Goal: Information Seeking & Learning: Check status

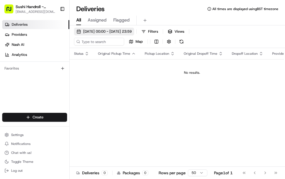
click at [125, 30] on span "[DATE] 00:00 - [DATE] 23:59" at bounding box center [107, 31] width 48 height 5
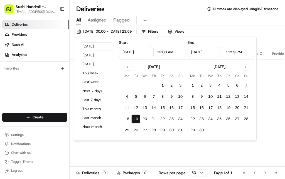
click at [133, 54] on input "[DATE]" at bounding box center [135, 52] width 32 height 10
click at [154, 68] on div "[DATE]" at bounding box center [154, 67] width 12 height 6
click at [126, 68] on button "Go to previous month" at bounding box center [128, 67] width 8 height 8
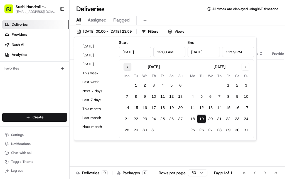
click at [125, 66] on button "Go to previous month" at bounding box center [128, 67] width 8 height 8
click at [131, 66] on button "Go to previous month" at bounding box center [128, 67] width 8 height 8
click at [242, 67] on button "Go to next month" at bounding box center [246, 67] width 8 height 8
click at [128, 69] on button "Go to previous month" at bounding box center [128, 67] width 8 height 8
click at [153, 67] on div "[DATE]" at bounding box center [154, 67] width 12 height 6
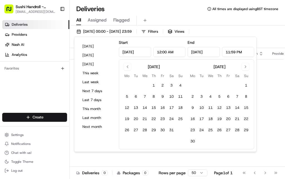
click at [259, 94] on div "Status Original Pickup Time Pickup Location Original Dropoff Time Dropoff Locat…" at bounding box center [192, 112] width 245 height 128
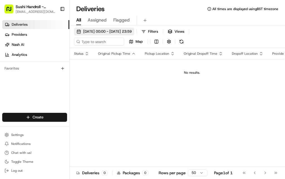
click at [122, 31] on span "[DATE] 00:00 - [DATE] 23:59" at bounding box center [107, 31] width 48 height 5
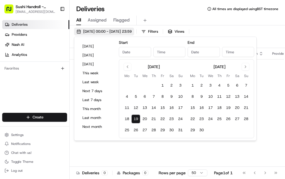
type input "[DATE]"
type input "12:00 AM"
type input "[DATE]"
type input "11:59 PM"
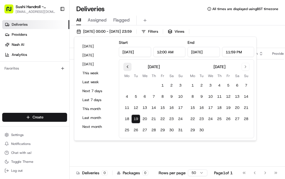
click at [124, 67] on button "Go to previous month" at bounding box center [128, 67] width 8 height 8
click at [127, 67] on button "Go to previous month" at bounding box center [128, 67] width 8 height 8
click at [131, 52] on input "[DATE]" at bounding box center [135, 52] width 32 height 10
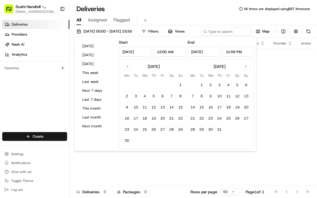
click at [133, 52] on input "[DATE]" at bounding box center [135, 52] width 32 height 10
click at [131, 52] on input "[DATE]" at bounding box center [135, 52] width 32 height 10
click at [133, 52] on input "[DATE]" at bounding box center [135, 52] width 32 height 10
click at [126, 54] on input "[DATE]" at bounding box center [135, 52] width 32 height 10
click at [137, 54] on input "[DATE]" at bounding box center [135, 52] width 32 height 10
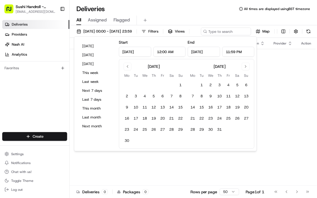
click at [134, 51] on input "[DATE]" at bounding box center [135, 52] width 32 height 10
click at [196, 52] on input "[DATE]" at bounding box center [204, 52] width 32 height 10
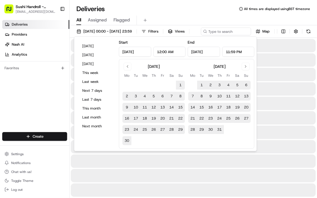
type input "[DATE]"
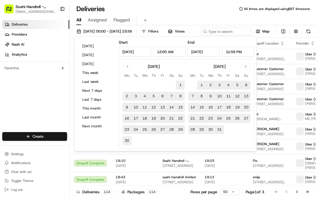
click at [195, 52] on input "[DATE]" at bounding box center [204, 52] width 32 height 10
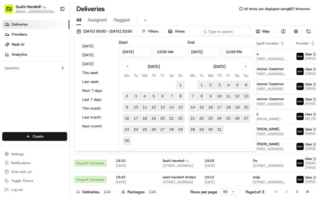
click at [195, 52] on input "[DATE]" at bounding box center [204, 52] width 32 height 10
click at [202, 51] on input "[DATE]" at bounding box center [204, 52] width 32 height 10
click at [199, 53] on input "[DATE]" at bounding box center [204, 52] width 32 height 10
click at [199, 52] on input "[DATE]" at bounding box center [204, 52] width 32 height 10
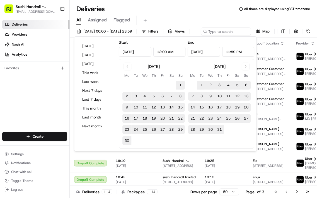
click at [202, 51] on input "[DATE]" at bounding box center [204, 52] width 32 height 10
click at [191, 53] on input "[DATE]" at bounding box center [204, 52] width 32 height 10
click at [193, 53] on input "[DATE]" at bounding box center [204, 52] width 32 height 10
click at [199, 51] on input "[DATE]" at bounding box center [204, 52] width 32 height 10
click at [198, 52] on input "[DATE]" at bounding box center [204, 52] width 32 height 10
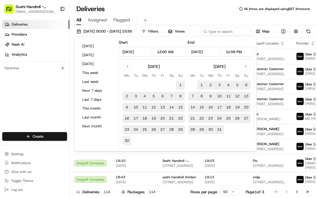
click at [202, 51] on input "[DATE]" at bounding box center [204, 52] width 32 height 10
click at [197, 51] on input "[DATE]" at bounding box center [204, 52] width 32 height 10
click at [196, 50] on input "[DATE]" at bounding box center [204, 52] width 32 height 10
click at [247, 65] on button "Go to next month" at bounding box center [246, 67] width 8 height 8
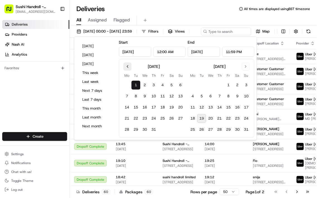
click at [130, 68] on button "Go to previous month" at bounding box center [128, 67] width 8 height 8
click at [128, 66] on button "Go to previous month" at bounding box center [128, 67] width 8 height 8
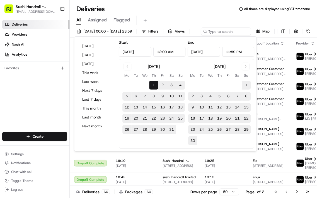
click at [152, 84] on button "1" at bounding box center [153, 85] width 9 height 9
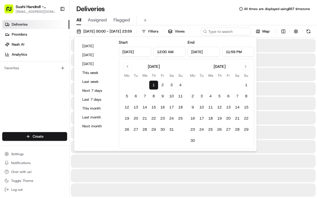
type input "[DATE]"
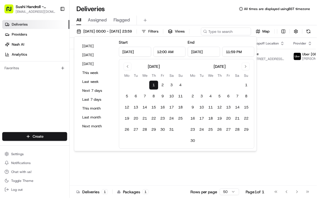
click at [283, 86] on div "Status Original Pickup Time Pickup Location Original Dropoff Time Dropoff Locat…" at bounding box center [220, 112] width 300 height 148
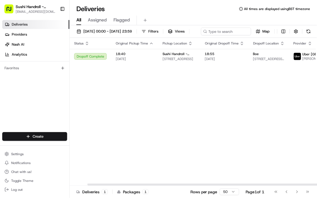
scroll to position [0, 19]
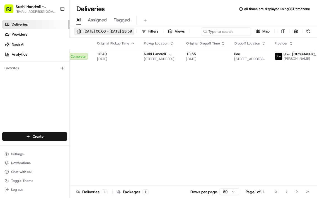
click at [132, 31] on span "[DATE] 00:00 - [DATE] 23:59" at bounding box center [107, 31] width 48 height 5
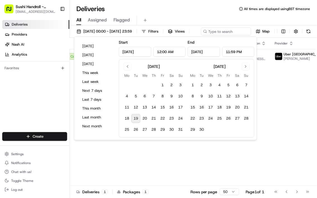
click at [204, 52] on input "[DATE]" at bounding box center [204, 52] width 32 height 10
click at [194, 53] on input "[DATE]" at bounding box center [204, 52] width 32 height 10
click at [194, 52] on input "[DATE]" at bounding box center [204, 52] width 32 height 10
click at [129, 67] on button "Go to previous month" at bounding box center [128, 67] width 8 height 8
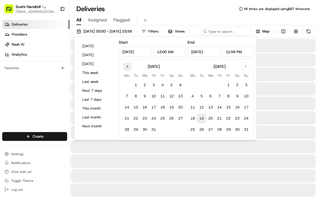
click at [129, 67] on button "Go to previous month" at bounding box center [128, 67] width 8 height 8
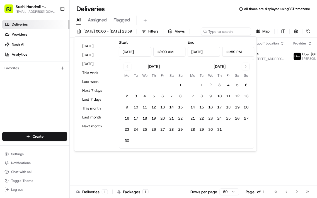
click at [128, 74] on th "Mo" at bounding box center [127, 76] width 9 height 6
click at [128, 66] on button "Go to previous month" at bounding box center [128, 67] width 8 height 8
click at [154, 85] on button "1" at bounding box center [153, 85] width 9 height 9
click at [172, 130] on button "31" at bounding box center [171, 129] width 9 height 9
type input "[DATE]"
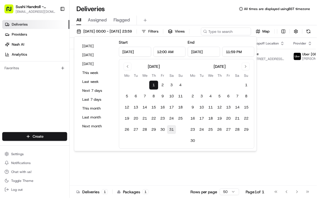
type input "[DATE]"
click at [154, 85] on button "1" at bounding box center [153, 85] width 9 height 9
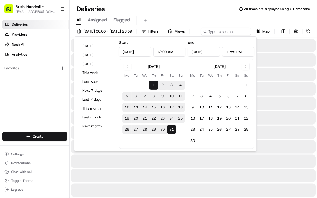
type input "[DATE]"
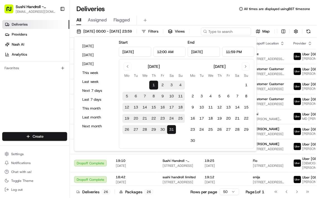
click at [285, 34] on div "[DATE] 00:00 - [DATE] 23:59 Filters Views Map" at bounding box center [193, 33] width 247 height 10
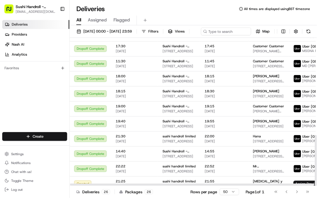
scroll to position [285, 0]
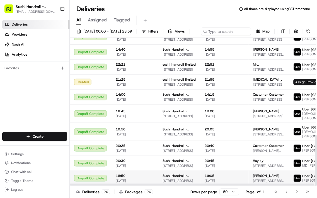
click at [268, 178] on div "[PERSON_NAME]" at bounding box center [268, 176] width 31 height 4
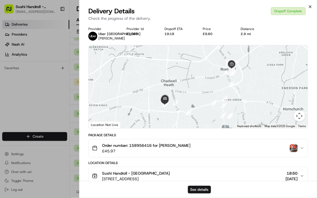
click at [285, 6] on icon "button" at bounding box center [310, 7] width 2 height 2
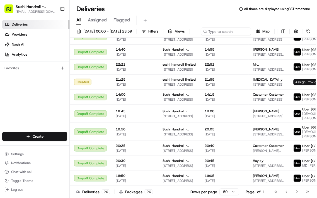
click at [118, 178] on div "Deliveries 26 Packages 26 Rows per page 50 Page 1 of 1 Go to first page Go to p…" at bounding box center [193, 192] width 247 height 13
click at [117, 178] on div "Deliveries 26 Packages 26 Rows per page 50 Page 1 of 1 Go to first page Go to p…" at bounding box center [193, 192] width 247 height 13
click at [285, 33] on html "Sushi Handroll - [PERSON_NAME] [PERSON_NAME][EMAIL_ADDRESS][DOMAIN_NAME] Toggle…" at bounding box center [158, 99] width 317 height 198
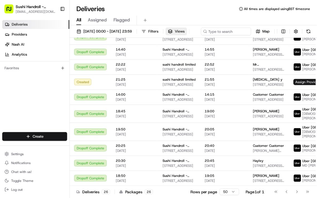
click at [185, 33] on span "Views" at bounding box center [180, 31] width 10 height 5
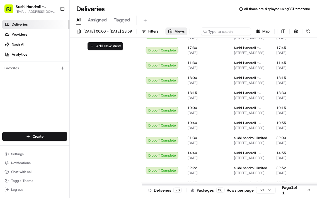
scroll to position [0, 0]
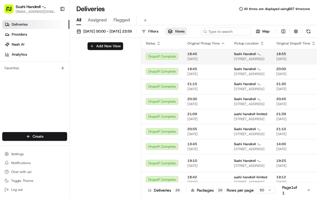
click at [251, 61] on span "[STREET_ADDRESS]" at bounding box center [250, 59] width 33 height 4
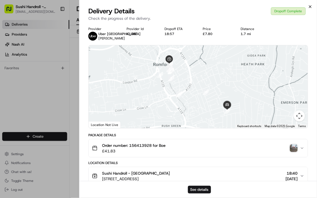
click at [285, 6] on icon "button" at bounding box center [310, 7] width 2 height 2
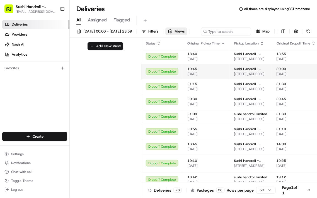
click at [241, 76] on span "[STREET_ADDRESS]" at bounding box center [250, 74] width 33 height 4
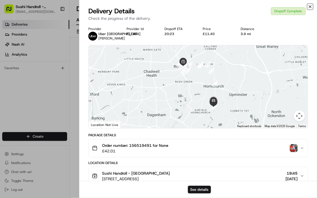
click at [285, 6] on icon "button" at bounding box center [310, 7] width 2 height 2
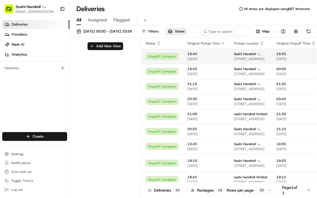
click at [285, 56] on span "18:55" at bounding box center [295, 54] width 39 height 4
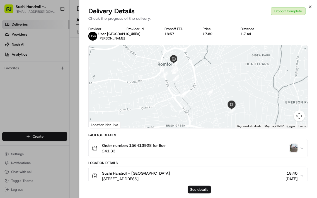
click at [285, 6] on icon "button" at bounding box center [310, 6] width 4 height 4
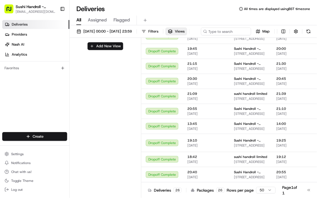
scroll to position [23, 0]
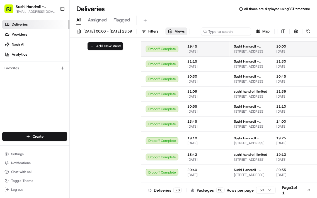
click at [261, 49] on span "Sushi Handroll - [GEOGRAPHIC_DATA]" at bounding box center [250, 46] width 33 height 4
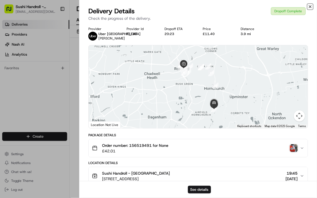
click at [285, 7] on icon "button" at bounding box center [310, 6] width 4 height 4
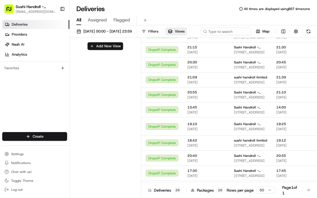
scroll to position [38, 0]
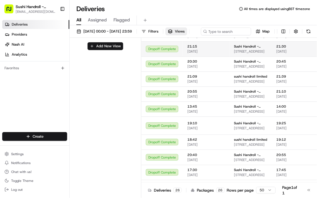
click at [285, 54] on span "[DATE]" at bounding box center [295, 51] width 39 height 4
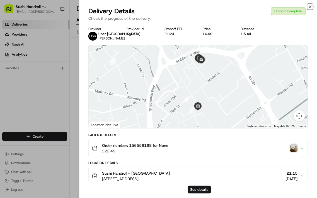
click at [285, 6] on icon "button" at bounding box center [310, 7] width 2 height 2
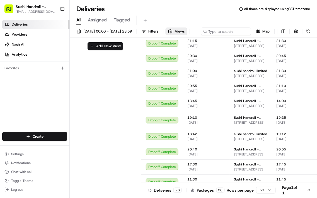
scroll to position [43, 0]
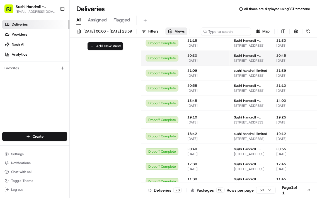
click at [285, 63] on span "[DATE]" at bounding box center [295, 61] width 39 height 4
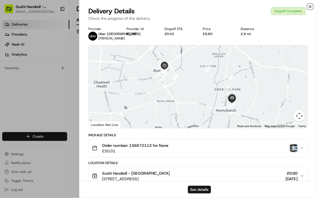
click at [285, 7] on icon "button" at bounding box center [310, 6] width 4 height 4
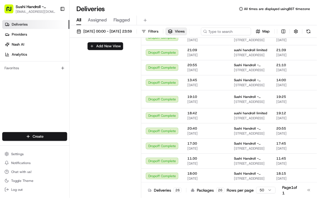
scroll to position [65, 0]
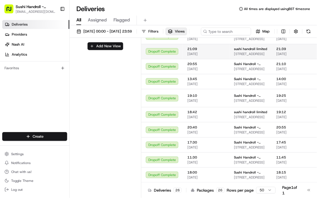
click at [285, 56] on span "[DATE]" at bounding box center [295, 54] width 39 height 4
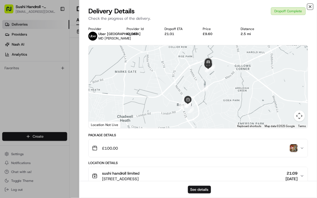
click at [285, 6] on icon "button" at bounding box center [310, 7] width 2 height 2
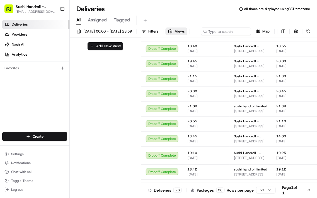
scroll to position [5, 0]
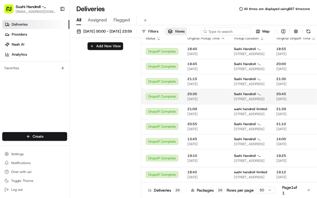
click at [285, 101] on span "[DATE]" at bounding box center [295, 99] width 39 height 4
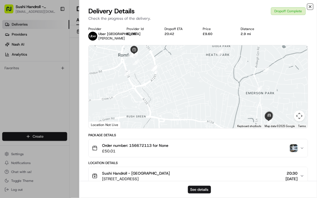
click at [285, 7] on icon "button" at bounding box center [310, 6] width 4 height 4
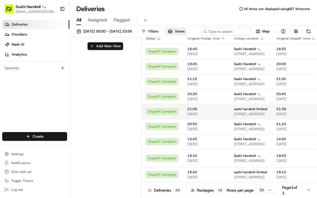
click at [285, 117] on span "[DATE]" at bounding box center [295, 114] width 39 height 4
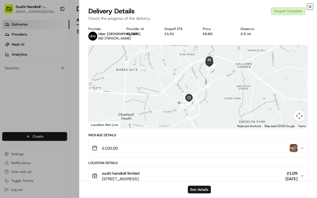
click at [285, 6] on icon "button" at bounding box center [310, 6] width 4 height 4
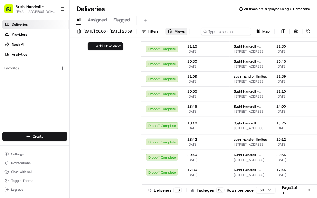
scroll to position [36, 0]
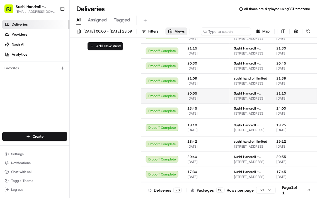
click at [285, 101] on span "[DATE]" at bounding box center [295, 98] width 39 height 4
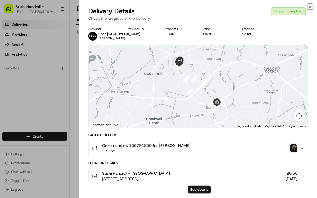
click at [285, 7] on icon "button" at bounding box center [310, 6] width 4 height 4
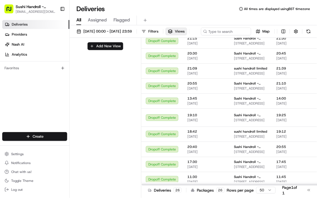
scroll to position [49, 0]
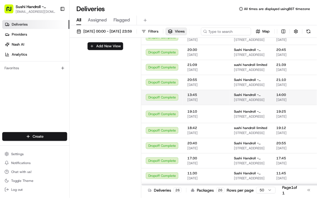
click at [285, 102] on span "[DATE]" at bounding box center [295, 100] width 39 height 4
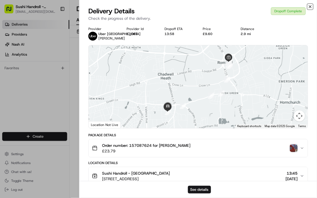
click at [285, 6] on icon "button" at bounding box center [310, 6] width 4 height 4
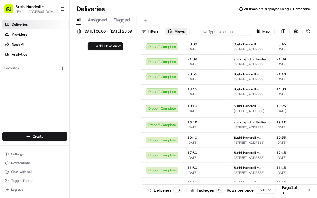
scroll to position [59, 0]
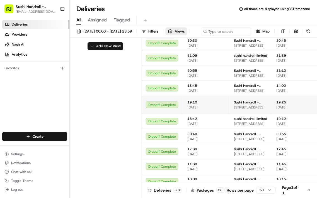
click at [285, 105] on span "19:25" at bounding box center [295, 102] width 39 height 4
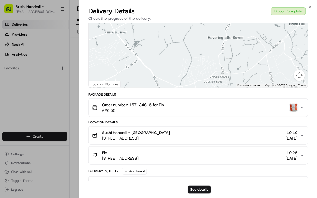
scroll to position [0, 0]
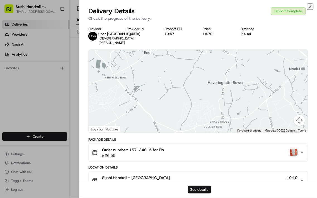
click at [285, 6] on icon "button" at bounding box center [310, 6] width 4 height 4
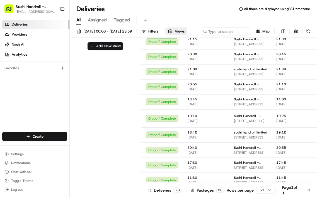
scroll to position [46, 0]
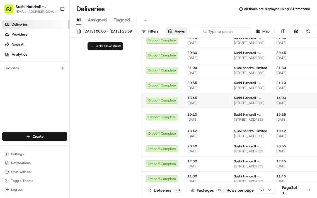
click at [285, 105] on span "[DATE]" at bounding box center [295, 103] width 39 height 4
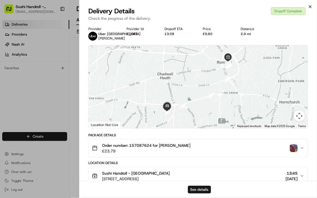
click at [285, 6] on icon "button" at bounding box center [310, 6] width 4 height 4
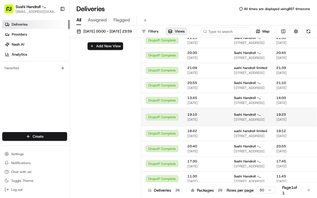
click at [285, 122] on span "[DATE]" at bounding box center [295, 120] width 39 height 4
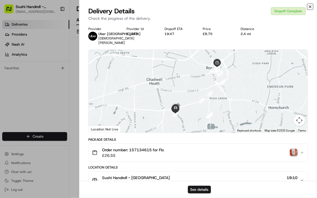
click at [285, 7] on icon "button" at bounding box center [310, 6] width 4 height 4
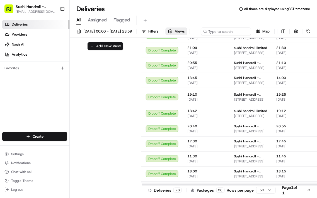
scroll to position [67, 0]
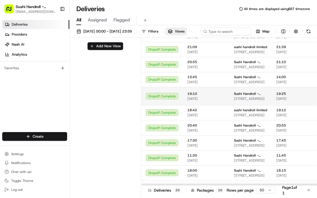
click at [285, 101] on span "[DATE]" at bounding box center [295, 99] width 39 height 4
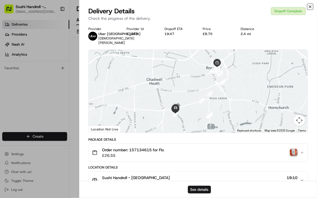
click at [285, 6] on icon "button" at bounding box center [310, 7] width 2 height 2
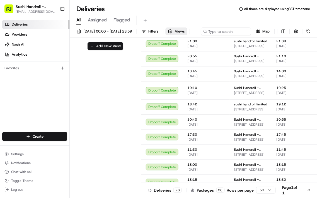
scroll to position [73, 0]
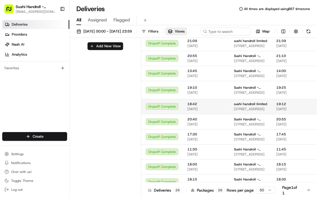
click at [285, 106] on span "19:12" at bounding box center [295, 104] width 39 height 4
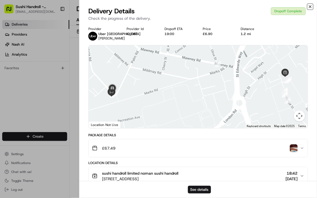
click at [285, 7] on icon "button" at bounding box center [310, 7] width 2 height 2
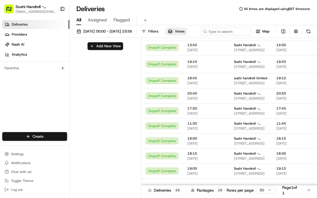
scroll to position [101, 0]
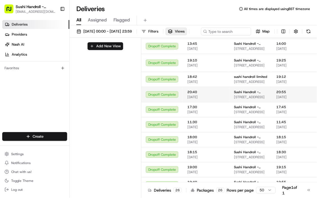
click at [285, 100] on span "[DATE]" at bounding box center [295, 97] width 39 height 4
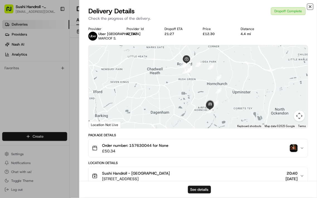
click at [285, 7] on icon "button" at bounding box center [310, 7] width 2 height 2
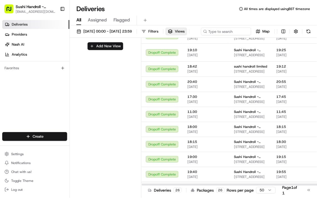
scroll to position [111, 0]
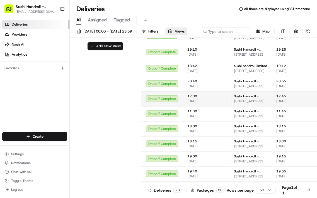
click at [285, 104] on span "[DATE]" at bounding box center [295, 101] width 39 height 4
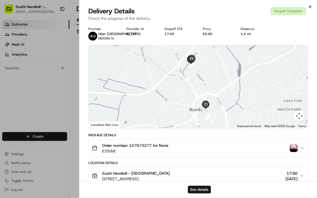
click at [285, 8] on icon "button" at bounding box center [310, 6] width 4 height 4
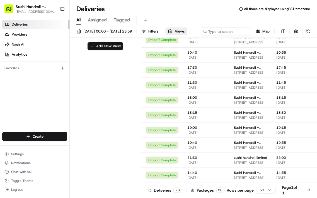
scroll to position [137, 0]
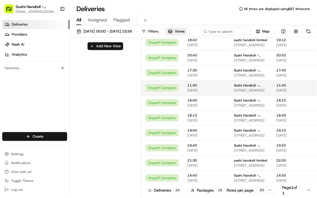
click at [285, 93] on span "[DATE]" at bounding box center [295, 90] width 39 height 4
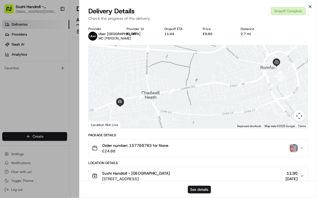
click at [285, 6] on icon "button" at bounding box center [310, 7] width 2 height 2
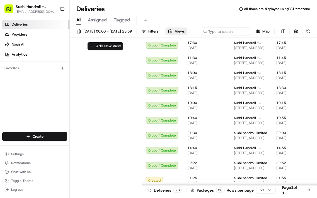
scroll to position [162, 0]
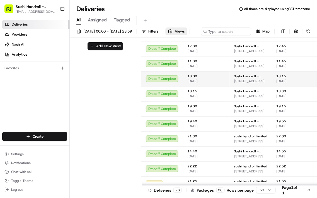
click at [285, 79] on span "18:15" at bounding box center [295, 76] width 39 height 4
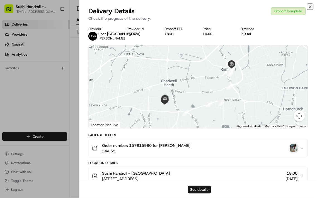
click at [285, 6] on icon "button" at bounding box center [310, 7] width 2 height 2
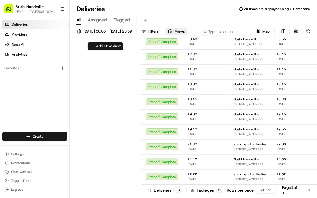
scroll to position [153, 0]
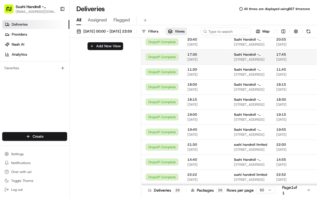
click at [285, 62] on span "[DATE]" at bounding box center [295, 59] width 39 height 4
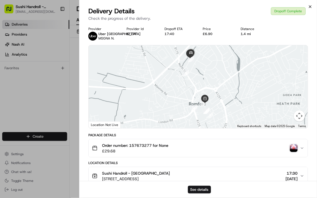
click at [285, 6] on icon "button" at bounding box center [310, 7] width 2 height 2
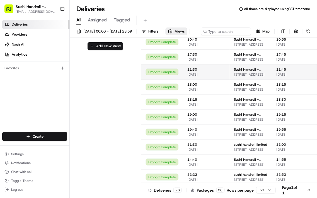
click at [285, 72] on span "11:45" at bounding box center [295, 69] width 39 height 4
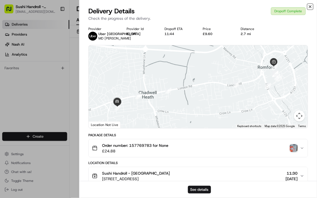
click at [285, 6] on icon "button" at bounding box center [310, 6] width 4 height 4
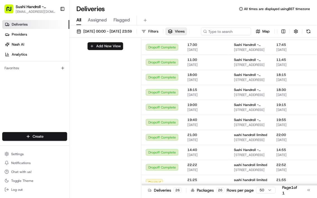
scroll to position [165, 0]
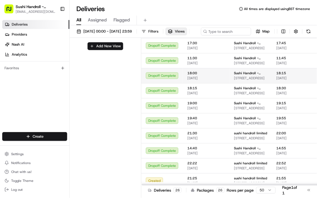
click at [285, 76] on span "18:15" at bounding box center [295, 73] width 39 height 4
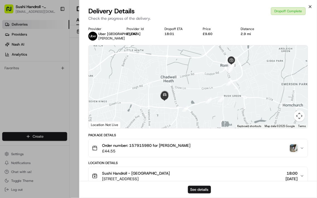
click at [285, 6] on icon "button" at bounding box center [310, 7] width 2 height 2
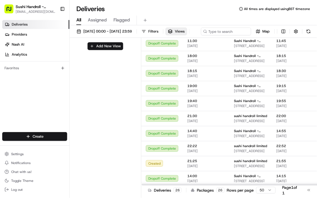
scroll to position [183, 0]
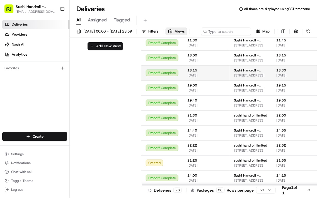
click at [285, 78] on span "[DATE]" at bounding box center [295, 75] width 39 height 4
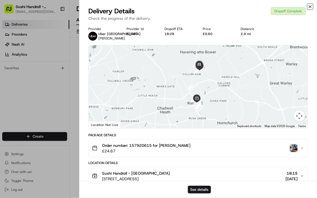
click at [285, 6] on icon "button" at bounding box center [310, 6] width 4 height 4
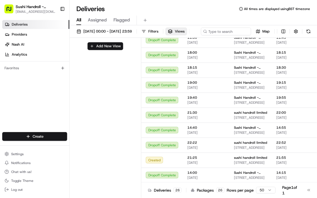
scroll to position [186, 0]
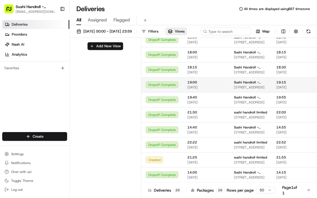
click at [285, 90] on span "[DATE]" at bounding box center [295, 87] width 39 height 4
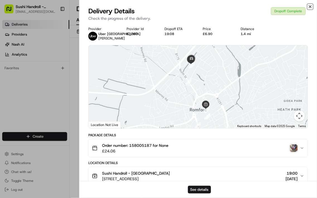
click at [285, 8] on icon "button" at bounding box center [310, 6] width 4 height 4
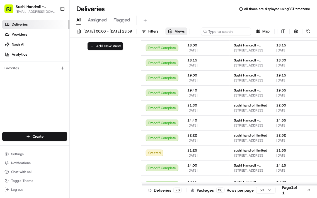
scroll to position [193, 0]
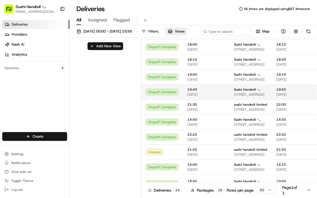
click at [285, 97] on span "[DATE]" at bounding box center [295, 95] width 39 height 4
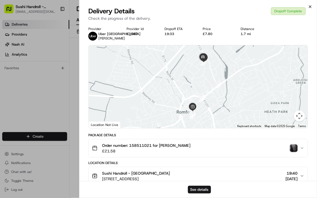
click at [285, 6] on icon "button" at bounding box center [310, 7] width 2 height 2
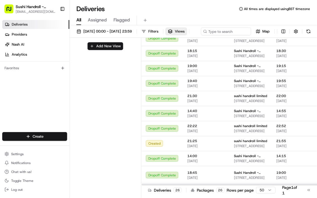
scroll to position [212, 0]
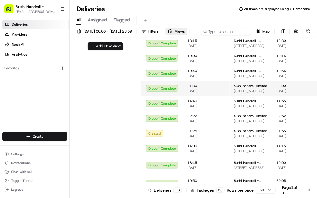
click at [285, 88] on span "22:00" at bounding box center [295, 86] width 39 height 4
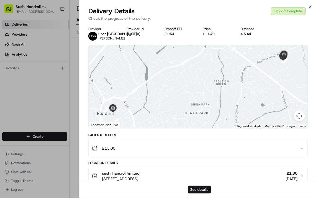
click at [285, 6] on icon "button" at bounding box center [310, 7] width 2 height 2
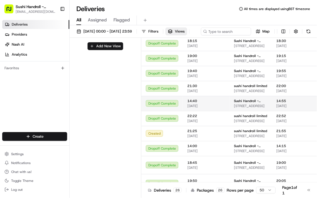
click at [285, 103] on span "14:55" at bounding box center [295, 101] width 39 height 4
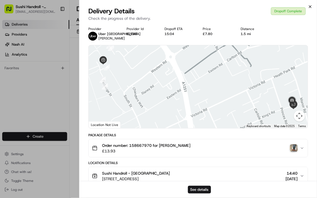
click at [285, 6] on icon "button" at bounding box center [310, 7] width 2 height 2
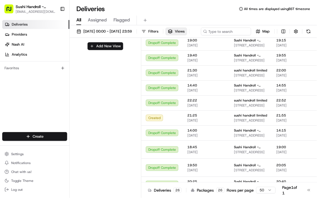
scroll to position [229, 0]
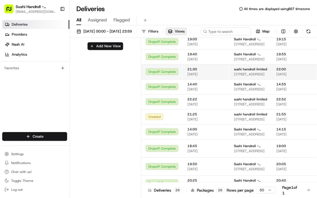
click at [285, 77] on span "[DATE]" at bounding box center [295, 74] width 39 height 4
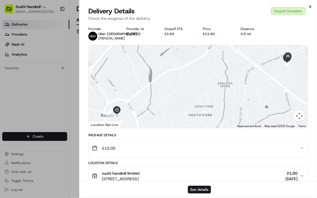
click at [285, 6] on icon "button" at bounding box center [310, 7] width 2 height 2
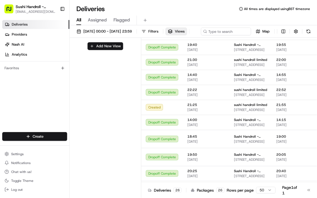
scroll to position [238, 0]
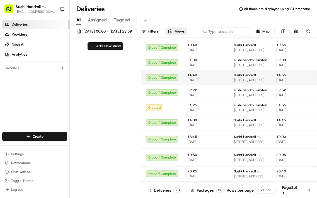
click at [285, 83] on span "[DATE]" at bounding box center [295, 80] width 39 height 4
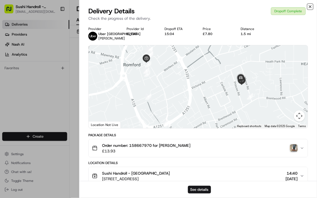
click at [285, 7] on icon "button" at bounding box center [310, 7] width 2 height 2
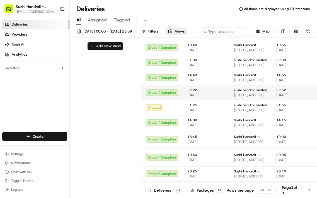
click at [285, 98] on span "[DATE]" at bounding box center [295, 95] width 39 height 4
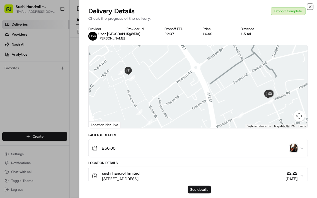
click at [285, 7] on icon "button" at bounding box center [310, 6] width 4 height 4
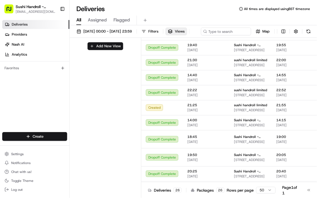
scroll to position [244, 0]
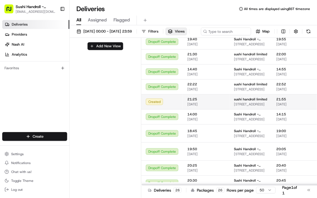
click at [285, 107] on span "[DATE]" at bounding box center [295, 104] width 39 height 4
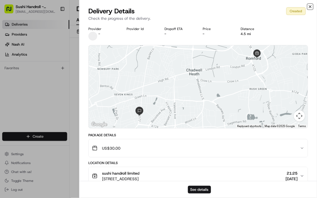
click at [285, 7] on icon "button" at bounding box center [310, 6] width 4 height 4
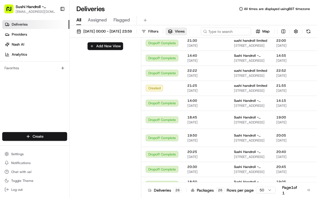
scroll to position [258, 0]
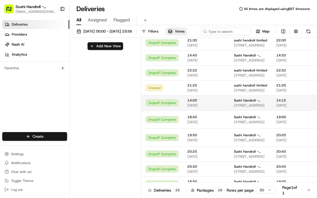
click at [285, 108] on span "[DATE]" at bounding box center [295, 105] width 39 height 4
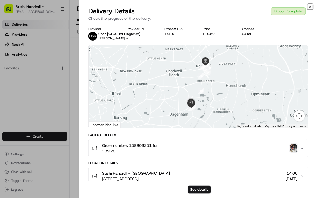
click at [285, 8] on icon "button" at bounding box center [310, 6] width 4 height 4
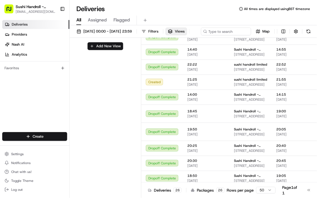
scroll to position [285, 0]
click at [279, 102] on span "[DATE]" at bounding box center [295, 100] width 39 height 4
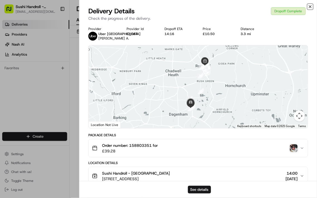
click at [285, 6] on icon "button" at bounding box center [310, 6] width 4 height 4
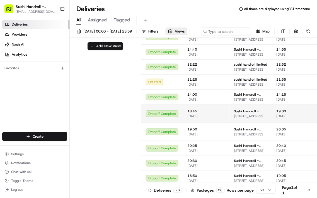
click at [285, 119] on span "[DATE]" at bounding box center [295, 116] width 39 height 4
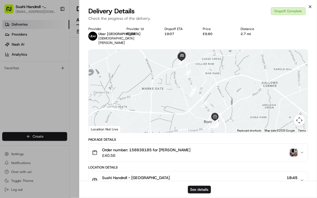
click at [285, 7] on icon "button" at bounding box center [310, 7] width 2 height 2
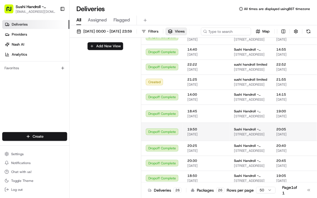
click at [284, 132] on span "20:05" at bounding box center [295, 129] width 39 height 4
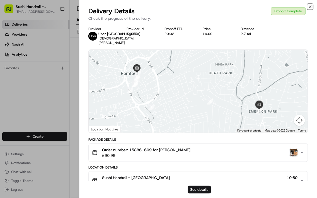
click at [285, 6] on icon "button" at bounding box center [310, 6] width 4 height 4
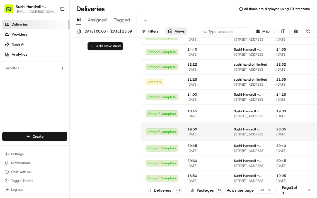
click at [283, 137] on span "[DATE]" at bounding box center [295, 134] width 39 height 4
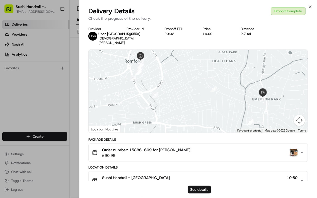
click at [285, 6] on icon "button" at bounding box center [310, 7] width 2 height 2
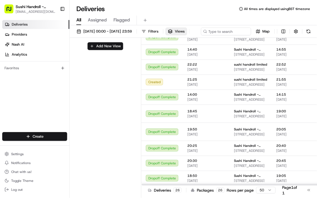
scroll to position [285, 0]
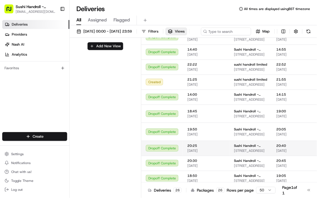
click at [281, 153] on span "[DATE]" at bounding box center [295, 151] width 39 height 4
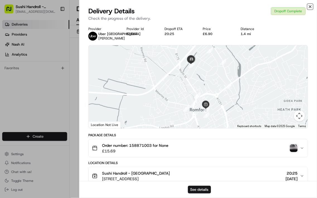
click at [285, 6] on icon "button" at bounding box center [310, 7] width 2 height 2
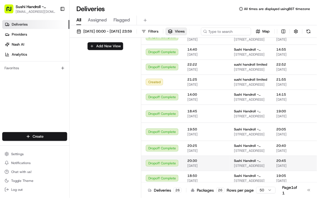
click at [284, 163] on span "20:45" at bounding box center [295, 161] width 39 height 4
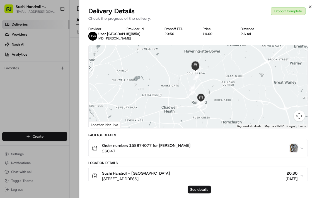
click at [285, 6] on icon "button" at bounding box center [310, 7] width 2 height 2
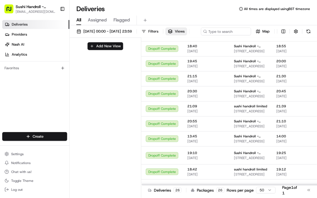
scroll to position [0, 0]
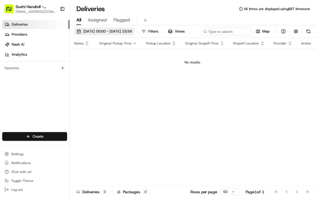
click at [100, 31] on span "[DATE] 00:00 - [DATE] 23:59" at bounding box center [107, 31] width 48 height 5
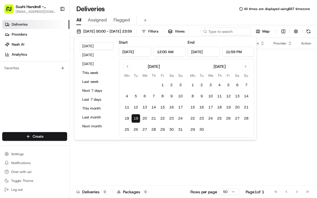
click at [131, 52] on input "[DATE]" at bounding box center [135, 52] width 32 height 10
click at [152, 69] on div "[DATE]" at bounding box center [154, 67] width 12 height 6
click at [128, 68] on button "Go to previous month" at bounding box center [128, 67] width 8 height 8
click at [127, 63] on button "Go to previous month" at bounding box center [128, 67] width 8 height 8
click at [180, 85] on button "1" at bounding box center [180, 85] width 9 height 9
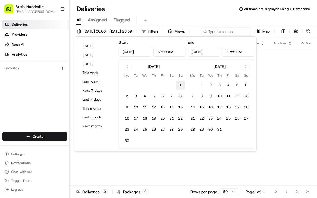
type input "Jun 1, 2025"
click at [128, 139] on button "30" at bounding box center [127, 141] width 9 height 9
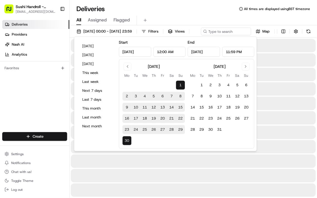
type input "Jun 30, 2025"
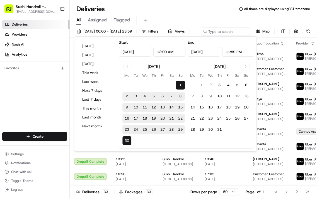
click at [286, 38] on div "01/06/2025 00:00 - 30/06/2025 23:59 Filters Views Map" at bounding box center [193, 33] width 247 height 10
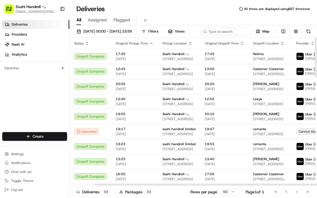
scroll to position [0, 28]
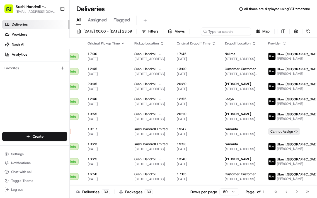
click at [302, 67] on html "Sushi Handroll - Romford romford@sushihandroll.co.uk Toggle Sidebar Deliveries …" at bounding box center [158, 99] width 317 height 198
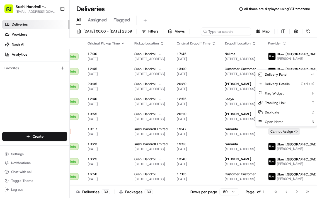
click at [266, 35] on html "Sushi Handroll - Romford romford@sushihandroll.co.uk Toggle Sidebar Deliveries …" at bounding box center [158, 99] width 317 height 198
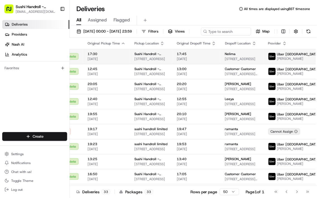
click at [186, 56] on span "17:45" at bounding box center [196, 54] width 39 height 4
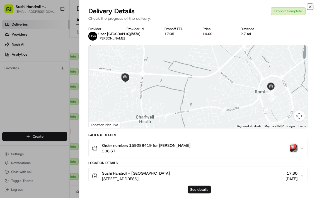
click at [312, 6] on icon "button" at bounding box center [310, 6] width 4 height 4
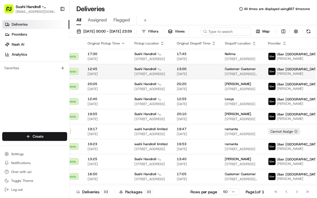
click at [191, 76] on span "[DATE]" at bounding box center [196, 74] width 39 height 4
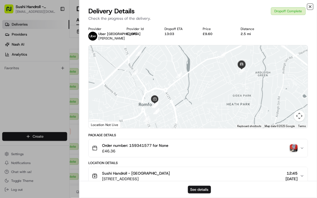
click at [310, 6] on icon "button" at bounding box center [310, 7] width 2 height 2
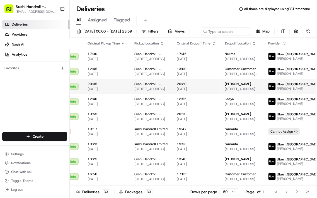
click at [189, 91] on span "[DATE]" at bounding box center [196, 89] width 39 height 4
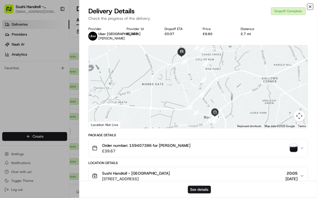
click at [308, 8] on icon "button" at bounding box center [310, 6] width 4 height 4
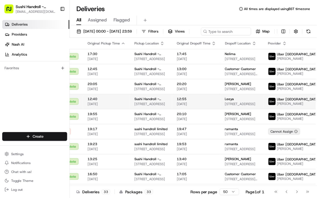
click at [186, 101] on span "12:55" at bounding box center [196, 99] width 39 height 4
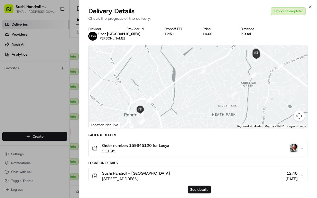
click at [308, 8] on icon "button" at bounding box center [310, 6] width 4 height 4
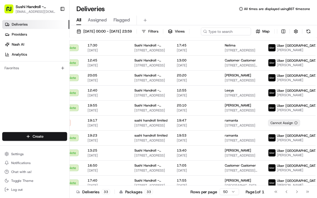
scroll to position [18, 28]
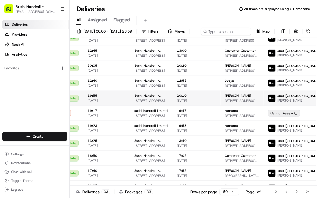
click at [186, 98] on span "20:10" at bounding box center [196, 96] width 39 height 4
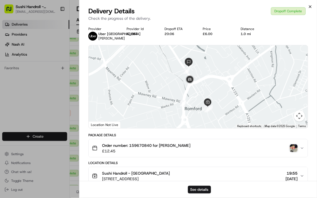
click at [310, 7] on icon "button" at bounding box center [310, 6] width 4 height 4
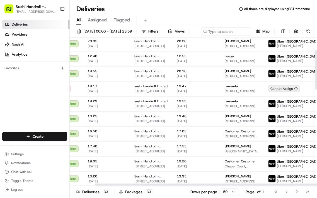
scroll to position [45, 28]
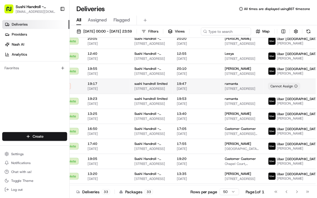
click at [197, 91] on span "[DATE]" at bounding box center [196, 89] width 39 height 4
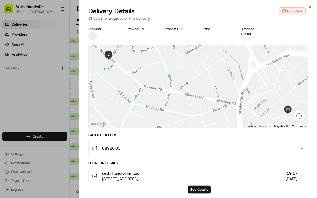
click at [310, 6] on icon "button" at bounding box center [310, 7] width 2 height 2
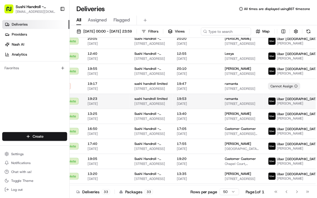
click at [193, 106] on span "[DATE]" at bounding box center [196, 104] width 39 height 4
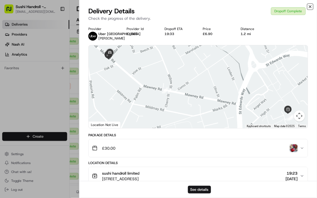
click at [308, 7] on icon "button" at bounding box center [310, 6] width 4 height 4
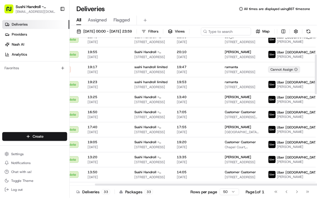
scroll to position [62, 28]
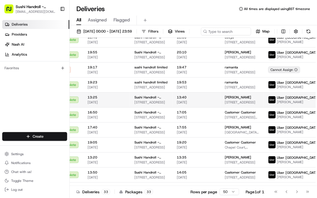
click at [199, 105] on span "[DATE]" at bounding box center [196, 102] width 39 height 4
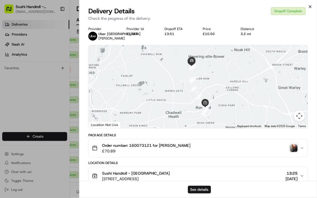
click at [311, 7] on icon "button" at bounding box center [310, 7] width 2 height 2
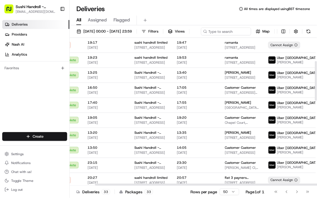
scroll to position [84, 28]
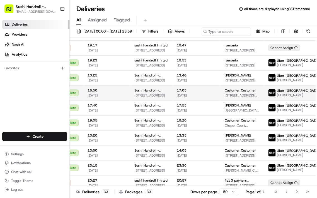
click at [196, 98] on span "[DATE]" at bounding box center [196, 95] width 39 height 4
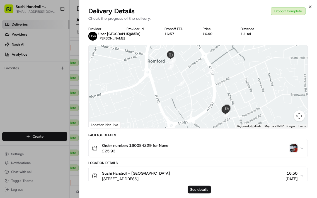
click at [311, 6] on icon "button" at bounding box center [310, 6] width 4 height 4
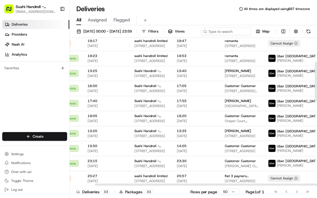
scroll to position [89, 28]
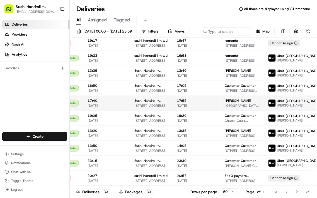
click at [191, 103] on span "17:55" at bounding box center [196, 101] width 39 height 4
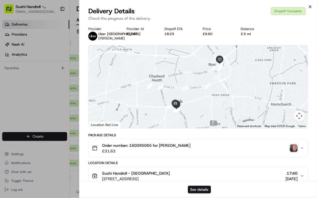
click at [310, 6] on icon "button" at bounding box center [310, 7] width 2 height 2
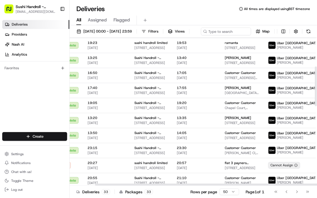
scroll to position [107, 28]
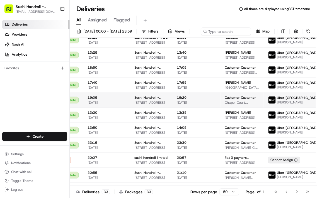
click at [203, 105] on span "[DATE]" at bounding box center [196, 103] width 39 height 4
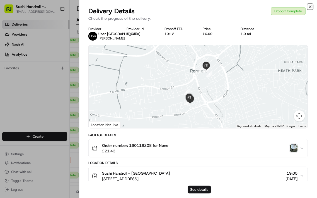
click at [308, 7] on icon "button" at bounding box center [310, 6] width 4 height 4
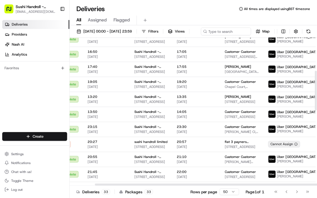
scroll to position [122, 28]
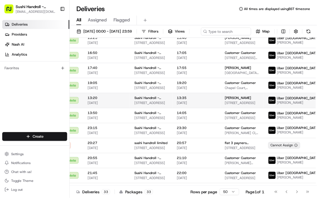
click at [203, 100] on span "13:35" at bounding box center [196, 98] width 39 height 4
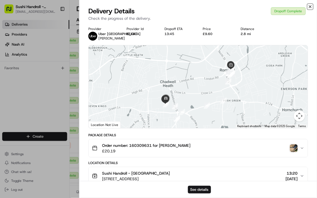
click at [311, 6] on icon "button" at bounding box center [310, 7] width 2 height 2
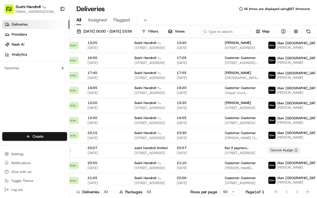
scroll to position [118, 28]
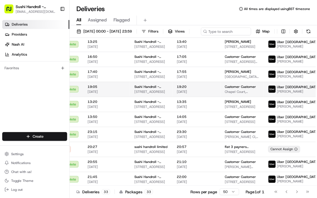
click at [189, 94] on span "[DATE]" at bounding box center [196, 92] width 39 height 4
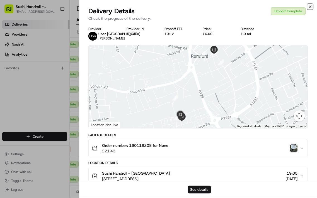
click at [309, 9] on icon "button" at bounding box center [310, 6] width 4 height 4
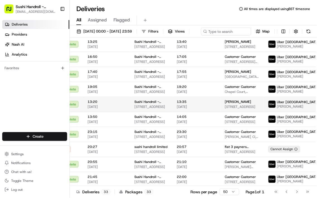
click at [188, 109] on span "[DATE]" at bounding box center [196, 107] width 39 height 4
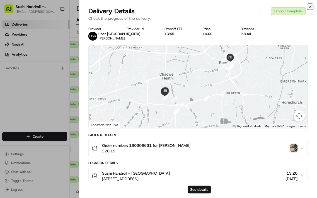
click at [310, 6] on icon "button" at bounding box center [310, 7] width 2 height 2
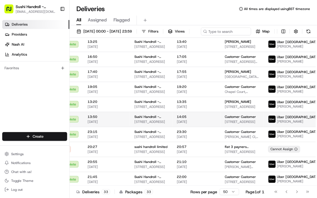
click at [191, 145] on body "Sushi Handroll - Romford romford@sushihandroll.co.uk Toggle Sidebar Deliveries …" at bounding box center [158, 99] width 317 height 198
click at [188, 124] on span "[DATE]" at bounding box center [196, 122] width 39 height 4
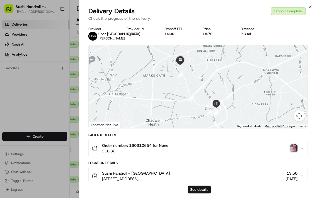
click at [310, 7] on icon "button" at bounding box center [310, 6] width 4 height 4
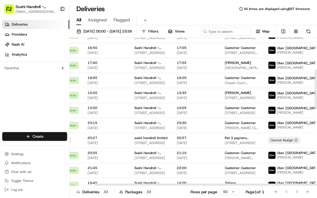
scroll to position [129, 28]
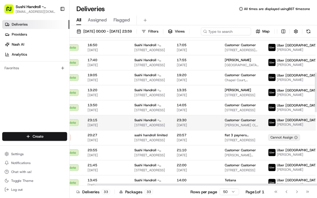
click at [195, 123] on span "23:30" at bounding box center [196, 120] width 39 height 4
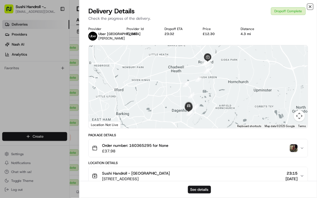
click at [309, 7] on icon "button" at bounding box center [310, 6] width 4 height 4
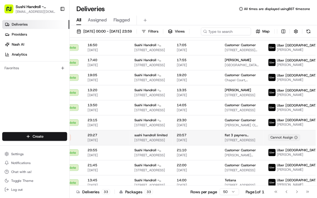
click at [187, 138] on span "20:57" at bounding box center [196, 135] width 39 height 4
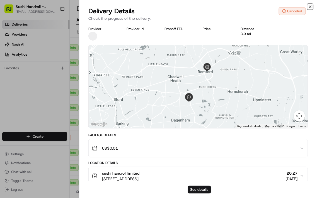
click at [310, 6] on icon "button" at bounding box center [310, 7] width 2 height 2
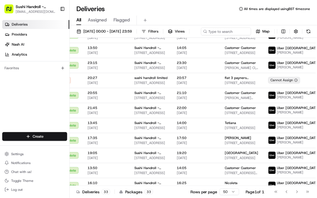
scroll to position [187, 28]
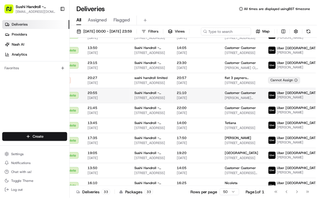
click at [198, 95] on span "21:10" at bounding box center [196, 93] width 39 height 4
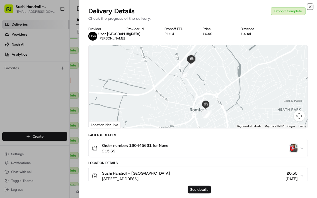
click at [309, 7] on icon "button" at bounding box center [310, 6] width 4 height 4
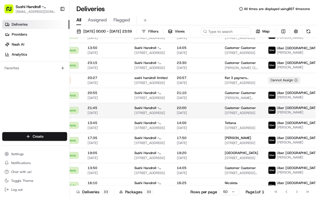
click at [197, 110] on span "22:00" at bounding box center [196, 108] width 39 height 4
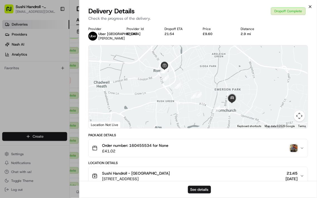
click at [310, 6] on icon "button" at bounding box center [310, 7] width 2 height 2
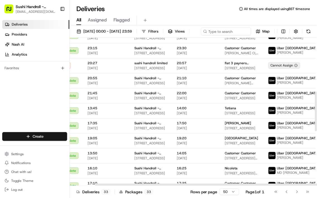
scroll to position [203, 28]
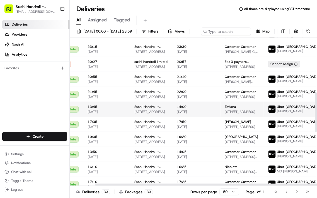
click at [202, 109] on span "14:00" at bounding box center [196, 107] width 39 height 4
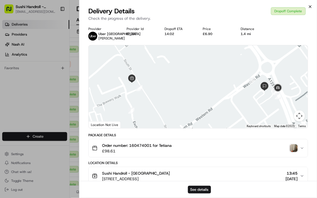
click at [310, 6] on icon "button" at bounding box center [310, 7] width 2 height 2
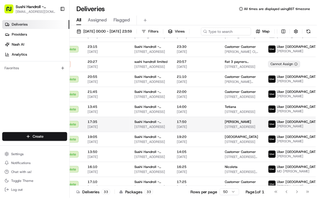
click at [193, 129] on span "[DATE]" at bounding box center [196, 127] width 39 height 4
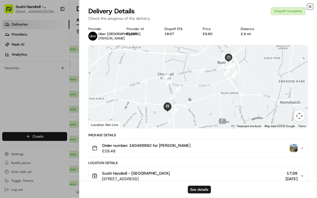
click at [310, 6] on icon "button" at bounding box center [310, 7] width 2 height 2
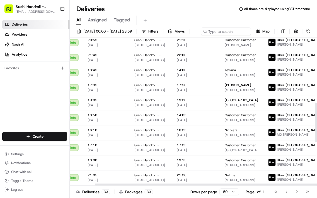
scroll to position [241, 28]
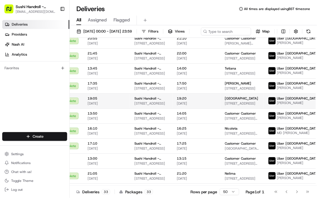
click at [197, 101] on span "19:20" at bounding box center [196, 98] width 39 height 4
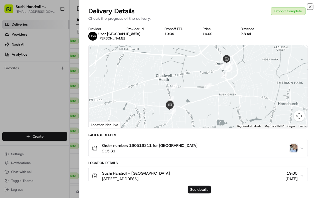
click at [310, 5] on icon "button" at bounding box center [310, 6] width 4 height 4
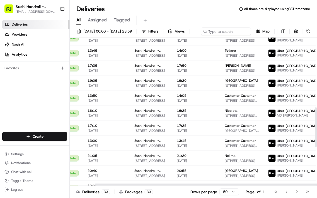
scroll to position [259, 28]
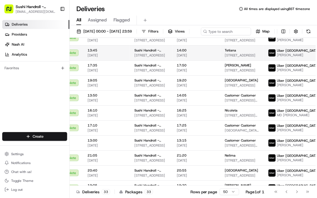
click at [198, 53] on span "14:00" at bounding box center [196, 50] width 39 height 4
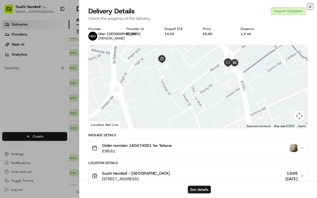
click at [311, 7] on icon "button" at bounding box center [310, 6] width 4 height 4
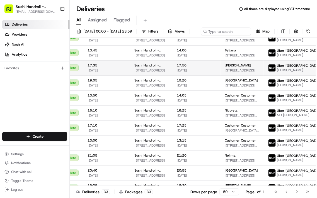
click at [189, 68] on span "17:50" at bounding box center [196, 65] width 39 height 4
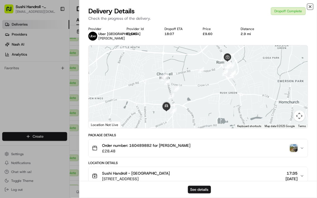
click at [310, 6] on icon "button" at bounding box center [310, 7] width 2 height 2
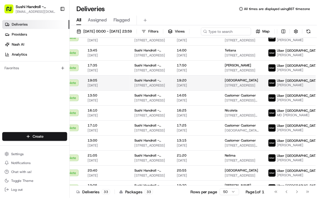
click at [178, 88] on span "[DATE]" at bounding box center [196, 85] width 39 height 4
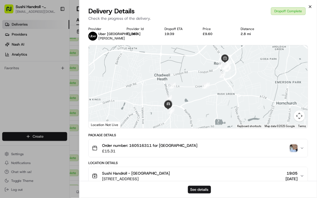
click at [310, 6] on icon "button" at bounding box center [310, 7] width 2 height 2
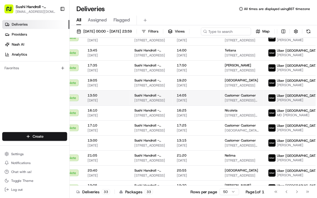
click at [195, 98] on span "14:05" at bounding box center [196, 95] width 39 height 4
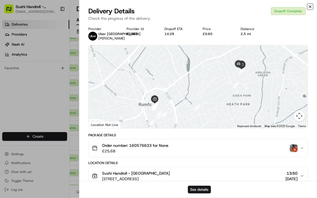
click at [312, 7] on icon "button" at bounding box center [310, 6] width 4 height 4
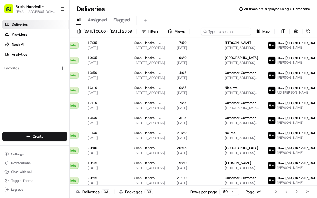
scroll to position [282, 28]
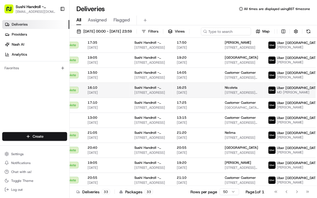
click at [187, 95] on span "[DATE]" at bounding box center [196, 93] width 39 height 4
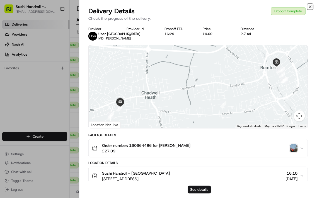
click at [308, 8] on icon "button" at bounding box center [310, 6] width 4 height 4
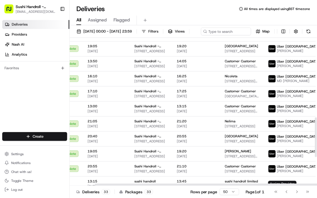
scroll to position [295, 28]
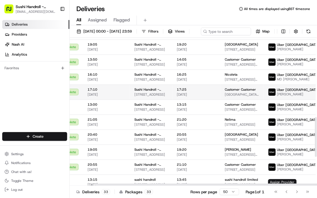
click at [190, 92] on span "17:25" at bounding box center [196, 90] width 39 height 4
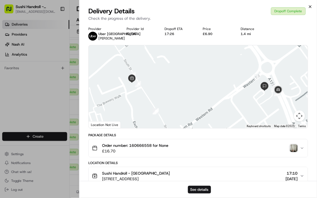
click at [308, 9] on icon "button" at bounding box center [310, 6] width 4 height 4
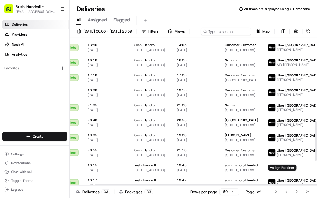
scroll to position [311, 28]
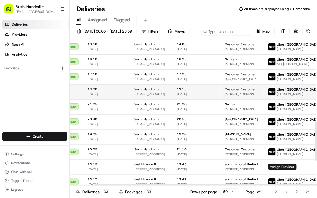
click at [198, 92] on span "13:15" at bounding box center [196, 89] width 39 height 4
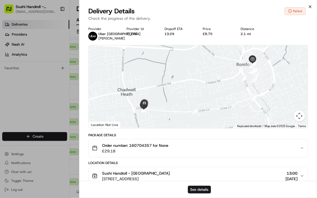
click at [309, 7] on icon "button" at bounding box center [310, 6] width 4 height 4
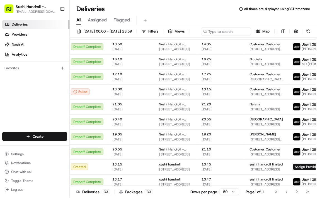
scroll to position [311, 4]
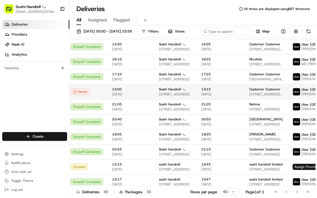
click at [204, 92] on span "13:15" at bounding box center [220, 89] width 39 height 4
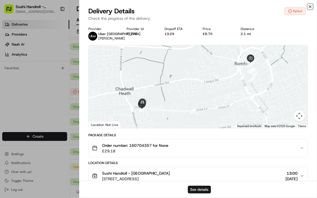
click at [309, 5] on icon "button" at bounding box center [310, 6] width 4 height 4
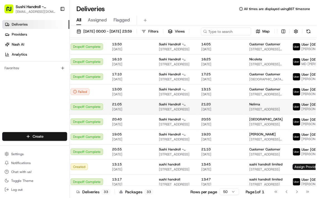
click at [210, 107] on span "21:20" at bounding box center [220, 104] width 39 height 4
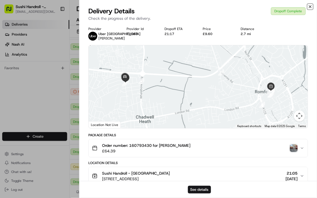
click at [310, 6] on icon "button" at bounding box center [310, 7] width 2 height 2
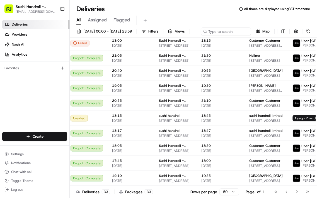
scroll to position [384, 4]
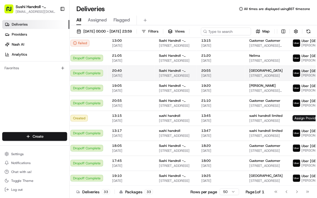
click at [220, 73] on span "20:55" at bounding box center [220, 71] width 39 height 4
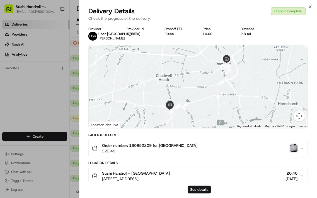
click at [311, 7] on icon "button" at bounding box center [310, 6] width 4 height 4
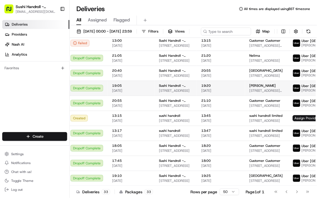
click at [210, 93] on span "27/06/2025" at bounding box center [220, 91] width 39 height 4
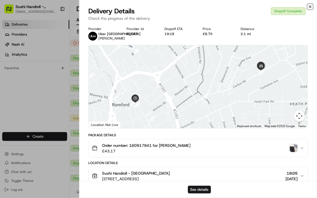
click at [310, 6] on icon "button" at bounding box center [310, 6] width 4 height 4
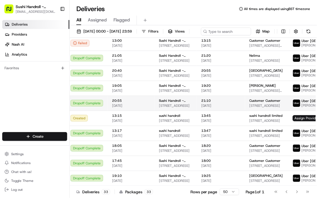
click at [218, 103] on span "21:10" at bounding box center [220, 101] width 39 height 4
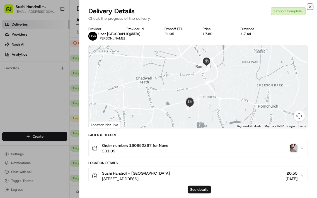
click at [310, 6] on icon "button" at bounding box center [310, 7] width 2 height 2
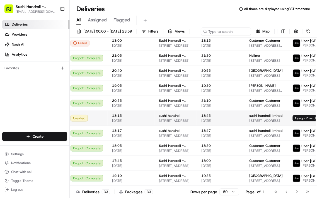
click at [215, 123] on span "28/06/2025" at bounding box center [220, 121] width 39 height 4
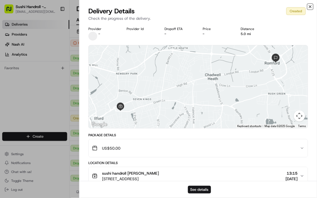
click at [310, 6] on icon "button" at bounding box center [310, 7] width 2 height 2
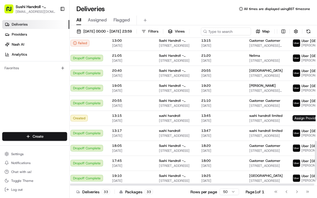
scroll to position [384, 0]
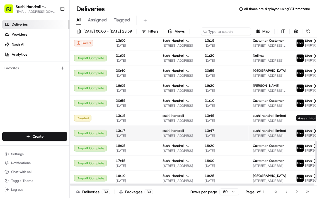
click at [215, 133] on span "13:47" at bounding box center [224, 131] width 39 height 4
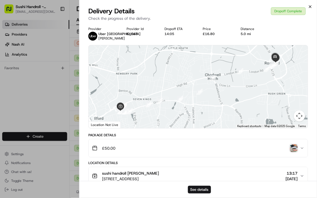
click at [310, 6] on icon "button" at bounding box center [310, 7] width 2 height 2
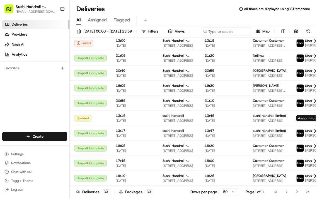
scroll to position [403, 0]
click at [220, 148] on span "18:20" at bounding box center [224, 146] width 39 height 4
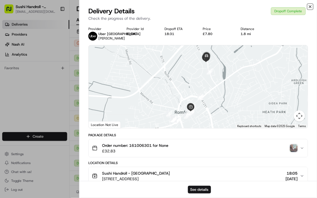
click at [311, 6] on icon "button" at bounding box center [310, 6] width 4 height 4
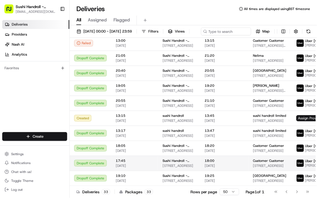
click at [221, 163] on span "18:00" at bounding box center [224, 161] width 39 height 4
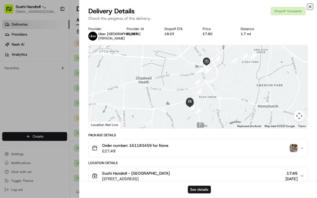
click at [310, 6] on icon "button" at bounding box center [310, 7] width 2 height 2
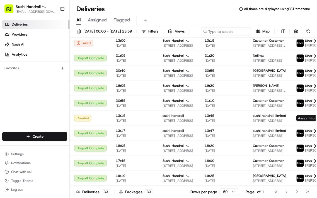
click at [231, 193] on html "Sushi Handroll - Romford romford@sushihandroll.co.uk Toggle Sidebar Deliveries …" at bounding box center [158, 99] width 317 height 198
click at [230, 191] on html "Sushi Handroll - Romford romford@sushihandroll.co.uk Toggle Sidebar Deliveries …" at bounding box center [158, 99] width 317 height 198
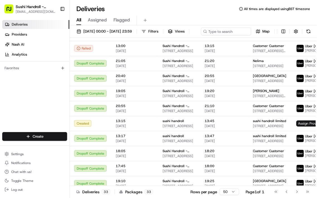
scroll to position [403, 0]
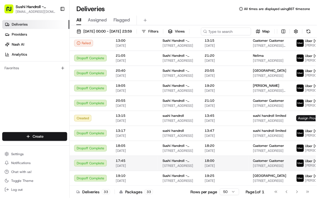
click at [213, 168] on span "30/06/2025" at bounding box center [224, 166] width 39 height 4
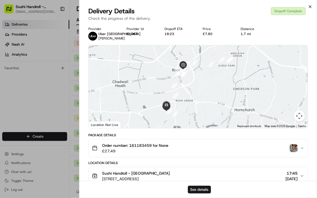
click at [309, 8] on icon "button" at bounding box center [310, 6] width 4 height 4
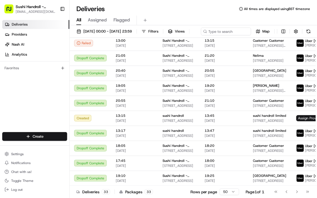
click at [172, 186] on div "Deliveries 33 Packages 33 Rows per page 50 Page 1 of 1 Go to first page Go to p…" at bounding box center [193, 192] width 247 height 13
click at [173, 186] on div "Deliveries 33 Packages 33 Rows per page 50 Page 1 of 1 Go to first page Go to p…" at bounding box center [193, 192] width 247 height 13
click at [202, 186] on div "Deliveries 33 Packages 33 Rows per page 50 Page 1 of 1 Go to first page Go to p…" at bounding box center [193, 192] width 247 height 13
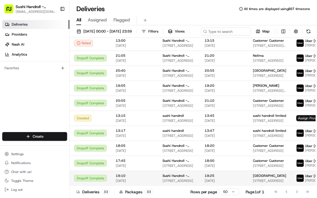
click at [205, 178] on span "19:25" at bounding box center [224, 176] width 39 height 4
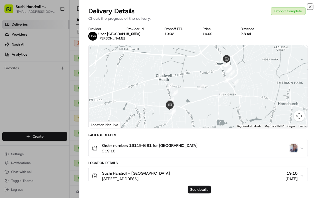
click at [311, 5] on icon "button" at bounding box center [310, 6] width 4 height 4
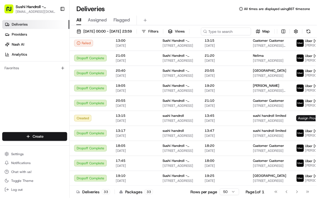
click at [295, 191] on div "Go to first page Go to previous page Go to next page Go to last page" at bounding box center [291, 192] width 41 height 8
click at [307, 191] on div "Go to first page Go to previous page Go to next page Go to last page" at bounding box center [291, 192] width 41 height 8
click at [147, 191] on div "33" at bounding box center [149, 192] width 8 height 5
click at [230, 191] on html "Sushi Handroll - Romford romford@sushihandroll.co.uk Toggle Sidebar Deliveries …" at bounding box center [158, 99] width 317 height 198
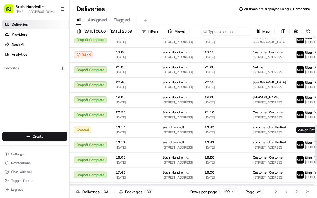
scroll to position [403, 0]
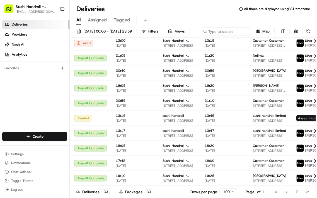
click at [223, 194] on html "Sushi Handroll - Romford romford@sushihandroll.co.uk Toggle Sidebar Deliveries …" at bounding box center [158, 99] width 317 height 198
click at [226, 193] on html "Sushi Handroll - Romford romford@sushihandroll.co.uk Toggle Sidebar Deliveries …" at bounding box center [158, 99] width 317 height 198
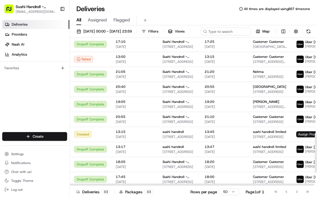
scroll to position [403, 0]
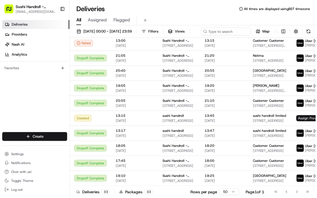
click at [225, 193] on html "Sushi Handroll - Romford romford@sushihandroll.co.uk Toggle Sidebar Deliveries …" at bounding box center [158, 99] width 317 height 198
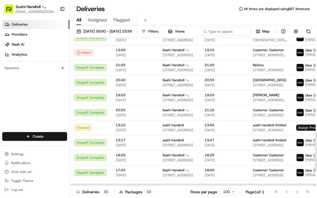
scroll to position [403, 0]
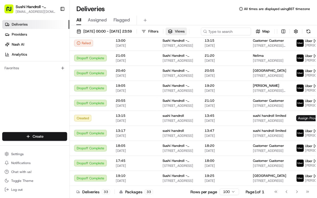
click at [185, 34] on span "Views" at bounding box center [180, 31] width 10 height 5
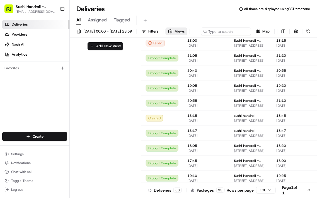
click at [266, 187] on html "Sushi Handroll - Romford romford@sushihandroll.co.uk Toggle Sidebar Deliveries …" at bounding box center [158, 99] width 317 height 198
click at [308, 116] on html "Sushi Handroll - Romford romford@sushihandroll.co.uk Toggle Sidebar Deliveries …" at bounding box center [158, 99] width 317 height 198
click at [287, 148] on span "18:20" at bounding box center [295, 146] width 39 height 4
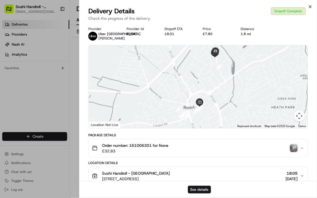
click at [310, 8] on icon "button" at bounding box center [310, 6] width 4 height 4
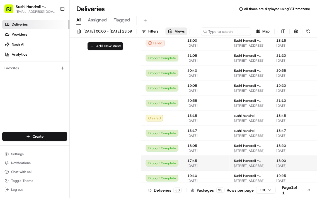
click at [284, 163] on span "18:00" at bounding box center [295, 161] width 39 height 4
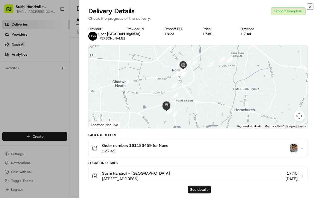
click at [310, 6] on icon "button" at bounding box center [310, 7] width 2 height 2
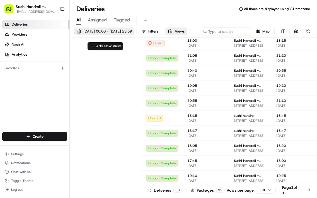
click at [120, 31] on span "01/06/2025 00:00 - 30/06/2025 23:59" at bounding box center [107, 31] width 48 height 5
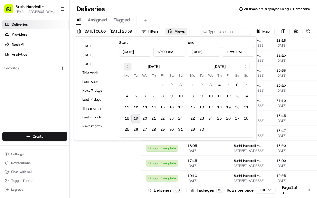
click at [127, 67] on button "Go to previous month" at bounding box center [128, 67] width 8 height 8
click at [136, 85] on button "1" at bounding box center [136, 85] width 9 height 9
type input "[DATE]"
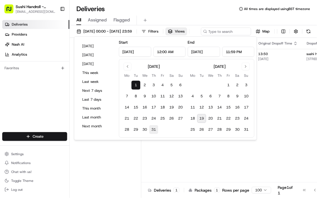
click at [152, 130] on button "31" at bounding box center [153, 129] width 9 height 9
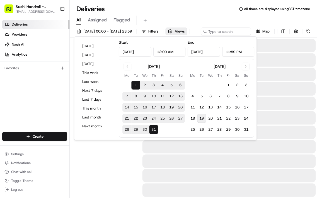
type input "Jul 31, 2025"
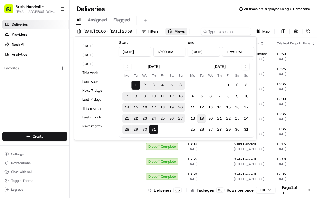
click at [107, 171] on div "Add New View" at bounding box center [106, 119] width 72 height 162
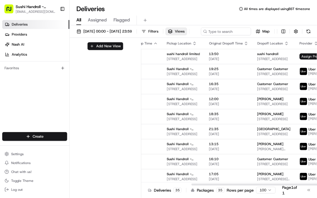
scroll to position [0, 72]
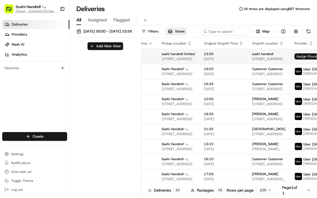
click at [222, 61] on span "01/07/2025" at bounding box center [223, 59] width 39 height 4
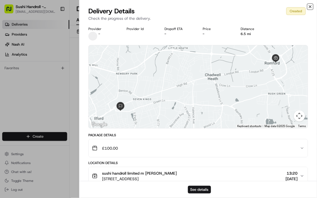
click at [308, 7] on icon "button" at bounding box center [310, 6] width 4 height 4
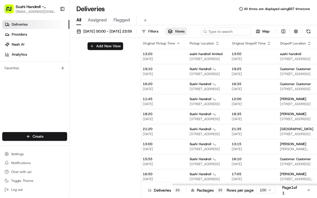
scroll to position [0, 46]
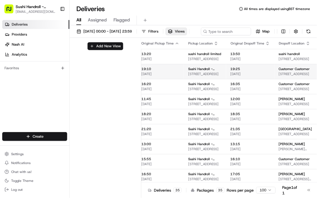
click at [241, 76] on span "03/07/2025" at bounding box center [250, 74] width 39 height 4
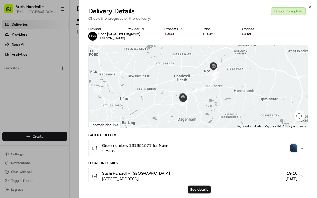
click at [309, 6] on icon "button" at bounding box center [310, 6] width 4 height 4
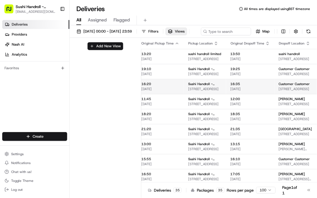
click at [240, 91] on span "04/07/2025" at bounding box center [250, 89] width 39 height 4
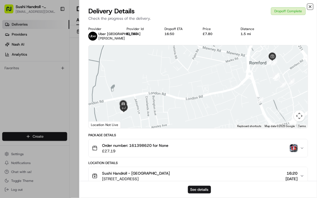
click at [311, 8] on icon "button" at bounding box center [310, 6] width 4 height 4
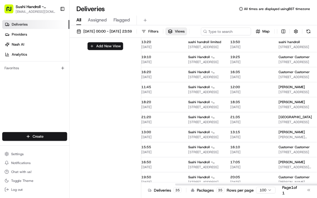
scroll to position [10, 46]
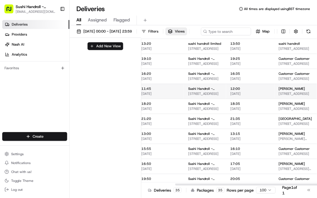
click at [244, 96] on span "05/07/2025" at bounding box center [250, 94] width 39 height 4
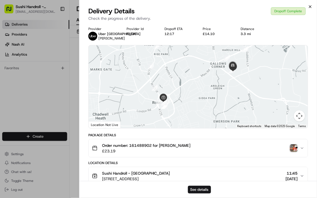
click at [311, 6] on icon "button" at bounding box center [310, 6] width 4 height 4
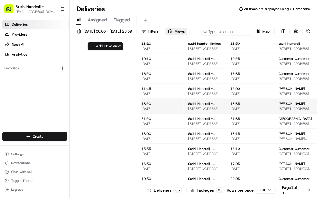
click at [242, 111] on span "05/07/2025" at bounding box center [250, 109] width 39 height 4
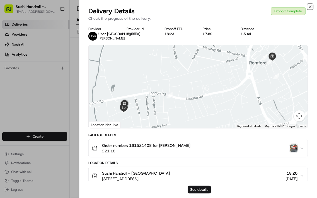
click at [310, 7] on icon "button" at bounding box center [310, 7] width 2 height 2
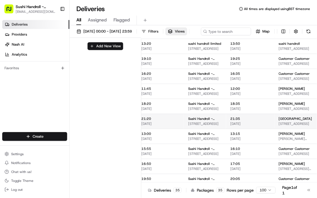
click at [246, 121] on span "21:35" at bounding box center [250, 119] width 39 height 4
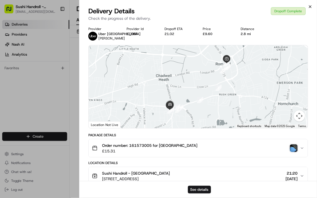
click at [311, 6] on icon "button" at bounding box center [310, 6] width 4 height 4
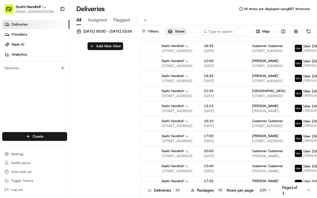
scroll to position [39, 72]
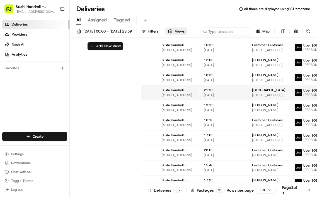
click at [221, 98] on span "05/07/2025" at bounding box center [223, 95] width 39 height 4
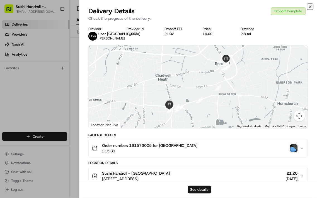
click at [310, 6] on icon "button" at bounding box center [310, 7] width 2 height 2
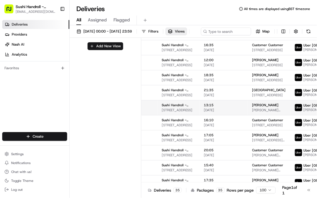
click at [219, 108] on span "13:15" at bounding box center [223, 105] width 39 height 4
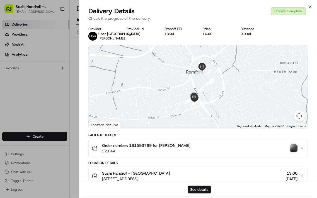
click at [311, 8] on icon "button" at bounding box center [310, 7] width 2 height 2
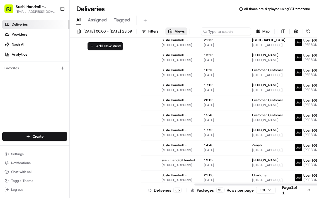
scroll to position [93, 72]
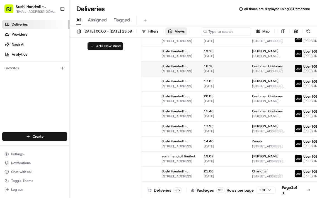
click at [216, 69] on span "16:10" at bounding box center [223, 66] width 39 height 4
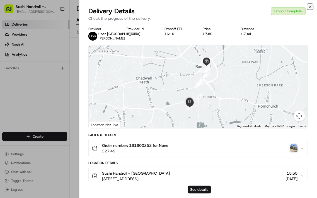
click at [311, 7] on icon "button" at bounding box center [310, 6] width 4 height 4
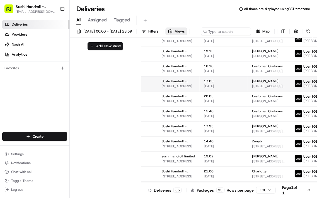
click at [215, 84] on span "17:05" at bounding box center [223, 81] width 39 height 4
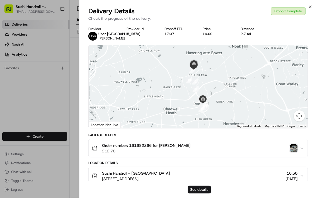
click at [309, 7] on icon "button" at bounding box center [310, 6] width 4 height 4
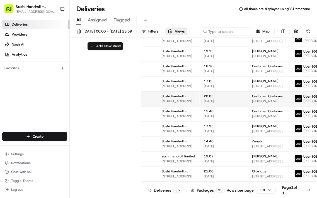
click at [219, 99] on span "20:05" at bounding box center [223, 96] width 39 height 4
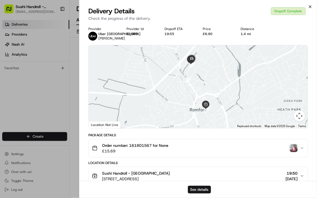
click at [310, 6] on icon "button" at bounding box center [310, 7] width 2 height 2
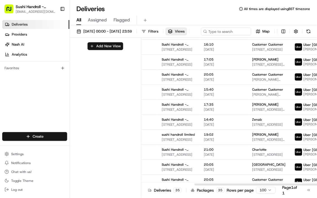
scroll to position [115, 72]
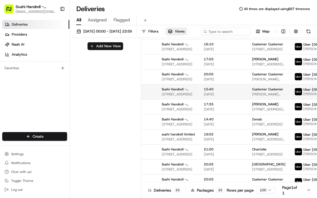
click at [220, 92] on span "15:40" at bounding box center [223, 89] width 39 height 4
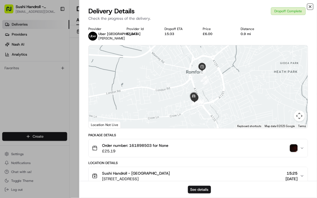
click at [310, 6] on icon "button" at bounding box center [310, 7] width 2 height 2
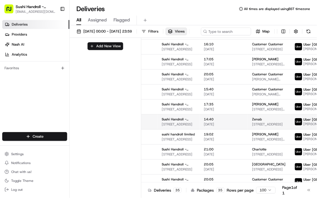
click at [222, 127] on span "12/07/2025" at bounding box center [223, 124] width 39 height 4
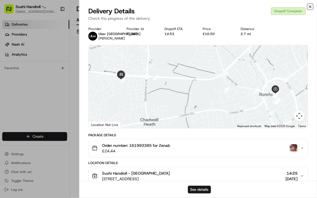
click at [310, 6] on icon "button" at bounding box center [310, 7] width 2 height 2
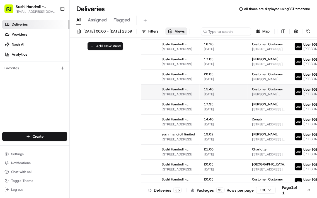
click at [215, 92] on span "15:40" at bounding box center [223, 89] width 39 height 4
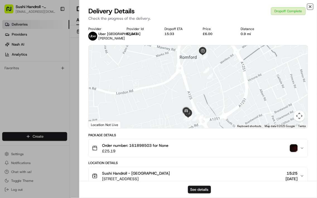
click at [309, 8] on icon "button" at bounding box center [310, 6] width 4 height 4
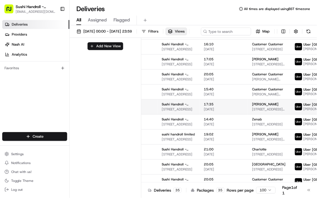
click at [210, 107] on span "17:35" at bounding box center [223, 104] width 39 height 4
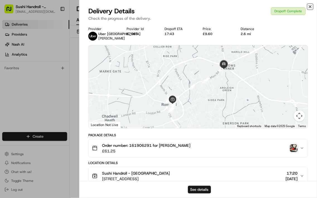
click at [310, 7] on icon "button" at bounding box center [310, 6] width 4 height 4
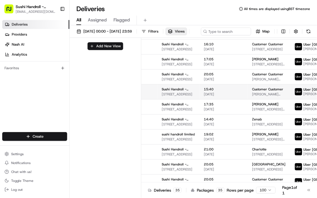
click at [218, 92] on span "15:40" at bounding box center [223, 89] width 39 height 4
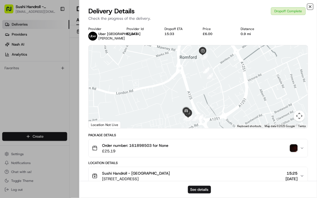
click at [310, 6] on icon "button" at bounding box center [310, 7] width 2 height 2
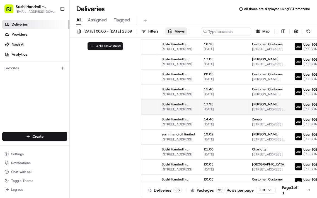
click at [213, 112] on span "11/07/2025" at bounding box center [223, 109] width 39 height 4
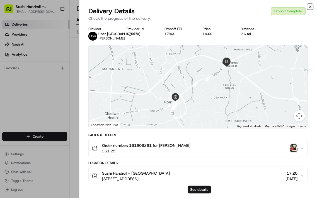
click at [311, 8] on icon "button" at bounding box center [310, 6] width 4 height 4
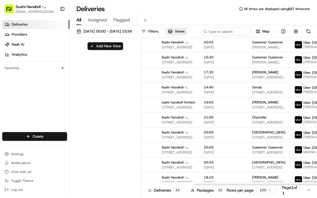
scroll to position [147, 72]
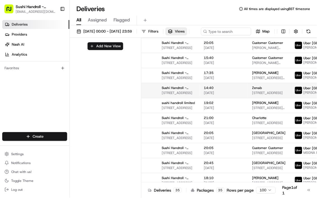
click at [213, 95] on span "12/07/2025" at bounding box center [223, 93] width 39 height 4
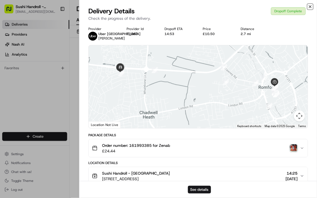
click at [309, 8] on icon "button" at bounding box center [310, 6] width 4 height 4
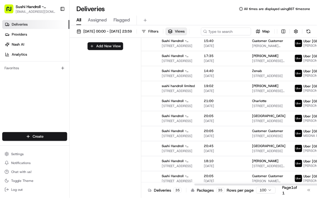
scroll to position [176, 72]
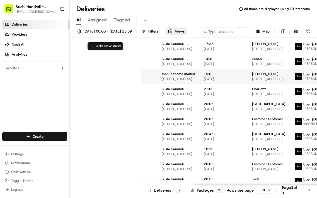
click at [220, 76] on span "19:02" at bounding box center [223, 74] width 39 height 4
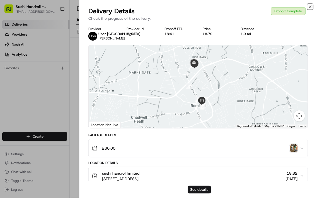
click at [311, 6] on icon "button" at bounding box center [310, 6] width 4 height 4
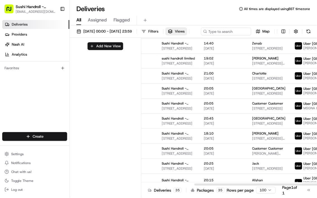
scroll to position [197, 72]
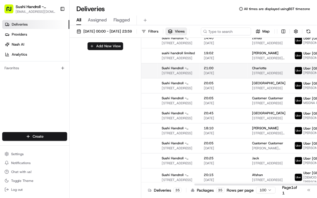
click at [213, 76] on span "12/07/2025" at bounding box center [223, 73] width 39 height 4
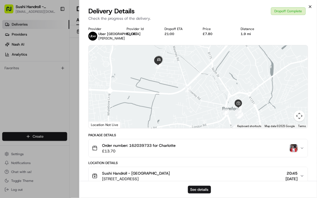
click at [309, 7] on icon "button" at bounding box center [310, 6] width 4 height 4
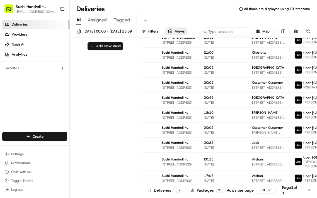
scroll to position [214, 72]
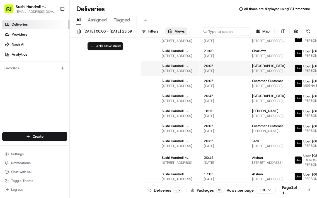
click at [221, 73] on span "15/07/2025" at bounding box center [223, 71] width 39 height 4
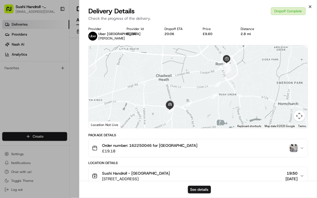
click at [311, 8] on icon "button" at bounding box center [310, 6] width 4 height 4
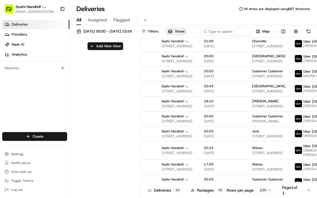
scroll to position [224, 72]
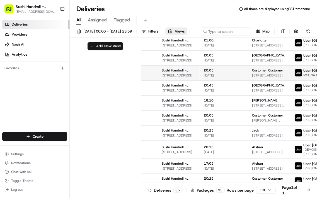
click at [225, 78] on span "17/07/2025" at bounding box center [223, 75] width 39 height 4
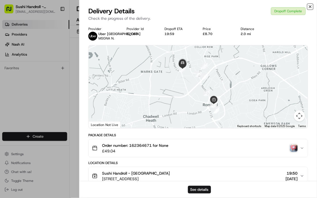
click at [309, 5] on icon "button" at bounding box center [310, 6] width 4 height 4
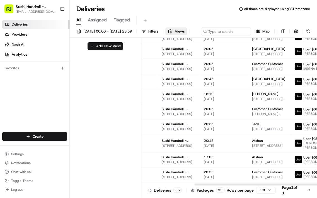
scroll to position [232, 72]
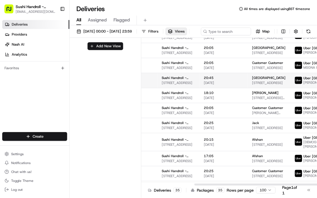
click at [217, 85] on span "17/07/2025" at bounding box center [223, 83] width 39 height 4
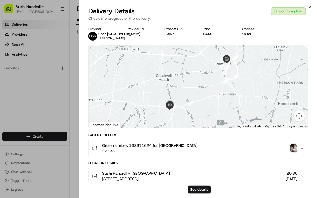
click at [310, 6] on icon "button" at bounding box center [310, 7] width 2 height 2
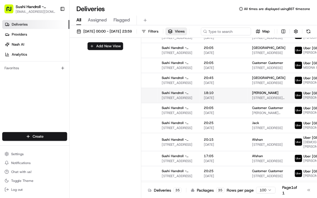
click at [222, 95] on span "18:10" at bounding box center [223, 93] width 39 height 4
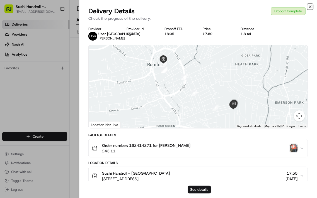
click at [310, 6] on icon "button" at bounding box center [310, 7] width 2 height 2
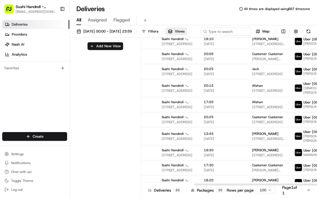
scroll to position [288, 72]
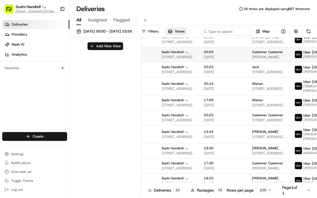
click at [213, 54] on span "20:05" at bounding box center [223, 52] width 39 height 4
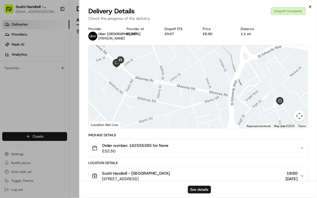
click at [310, 6] on icon "button" at bounding box center [310, 7] width 2 height 2
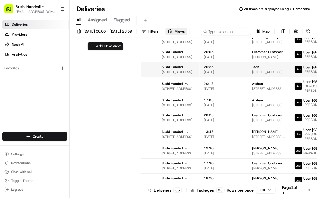
click at [216, 69] on span "20:25" at bounding box center [223, 67] width 39 height 4
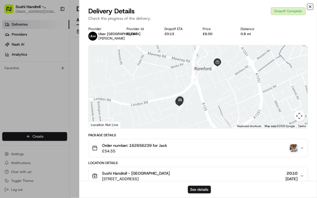
click at [311, 6] on icon "button" at bounding box center [310, 6] width 4 height 4
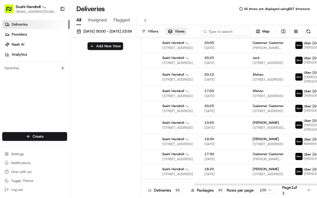
scroll to position [297, 72]
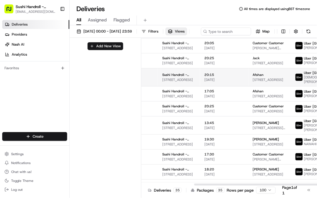
click at [218, 82] on span "21/07/2025" at bounding box center [224, 80] width 39 height 4
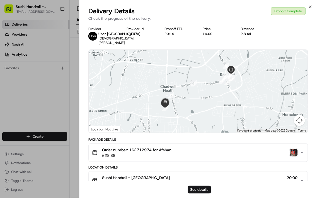
click at [311, 6] on icon "button" at bounding box center [310, 6] width 4 height 4
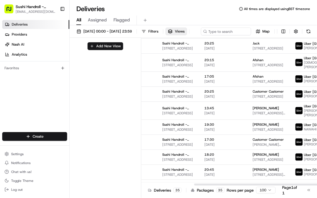
scroll to position [313, 72]
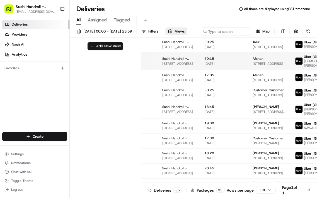
click at [221, 66] on span "21/07/2025" at bounding box center [224, 64] width 39 height 4
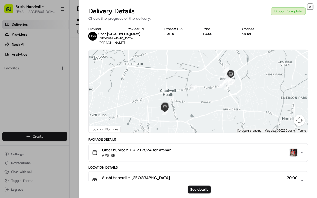
click at [310, 6] on icon "button" at bounding box center [310, 6] width 4 height 4
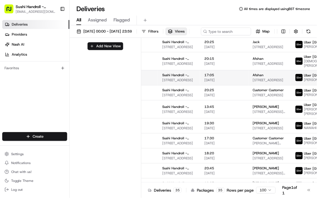
click at [216, 83] on span "22/07/2025" at bounding box center [224, 80] width 39 height 4
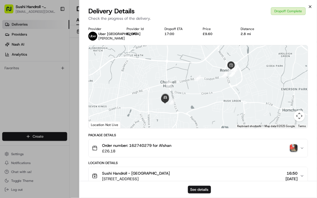
click at [310, 6] on icon "button" at bounding box center [310, 7] width 2 height 2
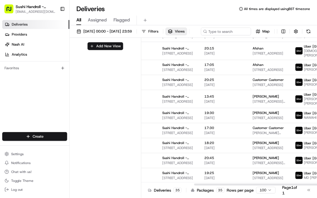
scroll to position [328, 72]
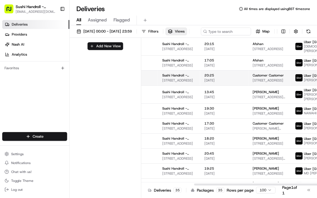
click at [219, 83] on span "23/07/2025" at bounding box center [224, 80] width 39 height 4
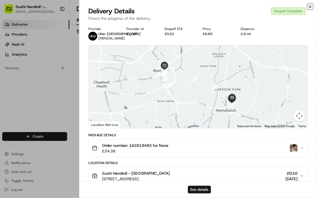
click at [308, 7] on icon "button" at bounding box center [310, 6] width 4 height 4
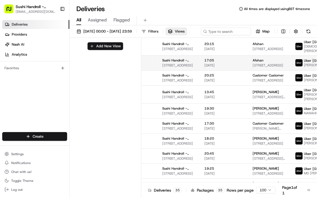
click at [215, 68] on span "22/07/2025" at bounding box center [224, 65] width 39 height 4
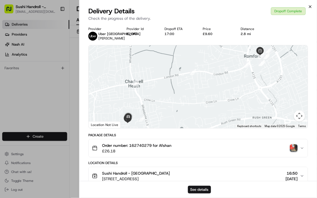
click at [310, 7] on icon "button" at bounding box center [310, 6] width 4 height 4
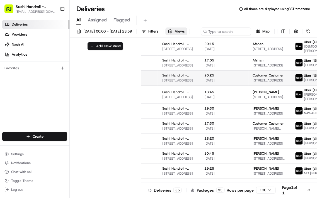
click at [214, 83] on span "23/07/2025" at bounding box center [224, 80] width 39 height 4
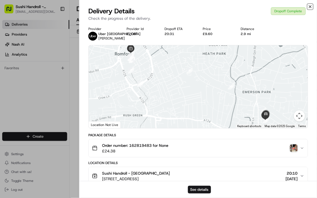
click at [310, 6] on icon "button" at bounding box center [310, 7] width 2 height 2
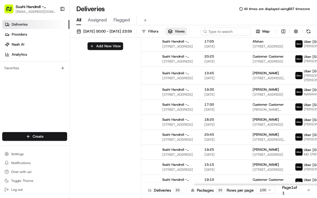
scroll to position [348, 72]
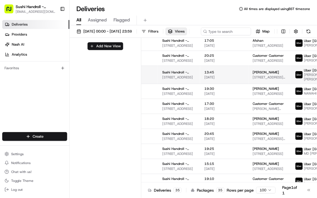
click at [222, 75] on span "13:45" at bounding box center [224, 72] width 39 height 4
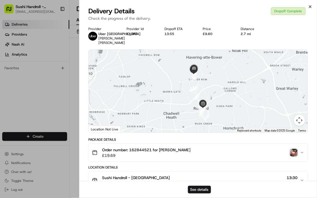
click at [310, 6] on icon "button" at bounding box center [310, 7] width 2 height 2
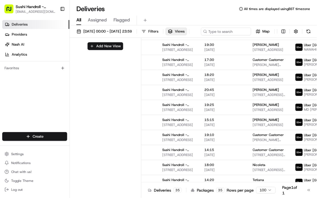
scroll to position [391, 72]
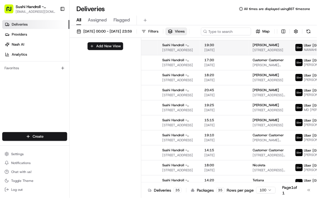
click at [220, 47] on span "19:30" at bounding box center [224, 45] width 39 height 4
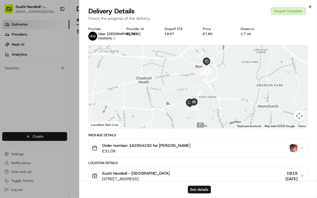
click at [309, 7] on icon "button" at bounding box center [310, 6] width 4 height 4
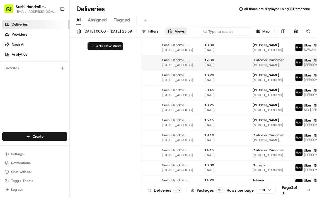
click at [210, 62] on span "17:30" at bounding box center [224, 60] width 39 height 4
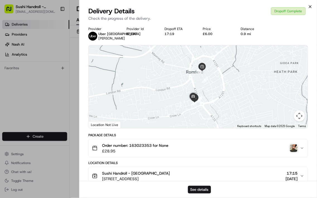
click at [310, 6] on icon "button" at bounding box center [310, 7] width 2 height 2
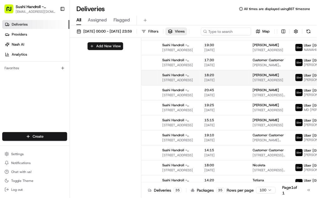
click at [213, 77] on span "18:20" at bounding box center [224, 75] width 39 height 4
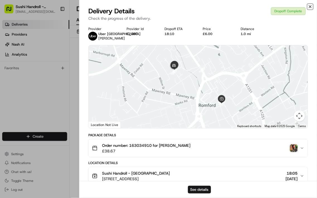
click at [310, 6] on icon "button" at bounding box center [310, 7] width 2 height 2
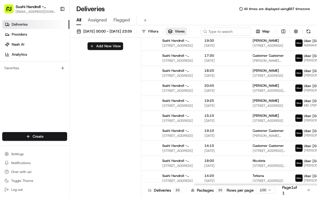
scroll to position [430, 72]
click at [210, 93] on span "26/07/2025" at bounding box center [224, 91] width 39 height 4
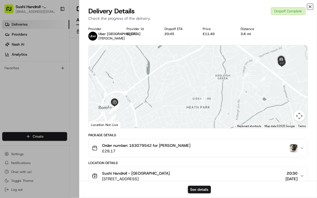
click at [310, 6] on icon "button" at bounding box center [310, 7] width 2 height 2
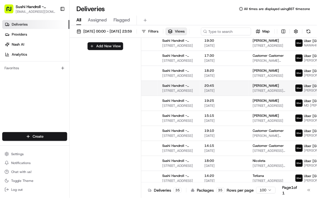
click at [220, 88] on span "20:45" at bounding box center [224, 86] width 39 height 4
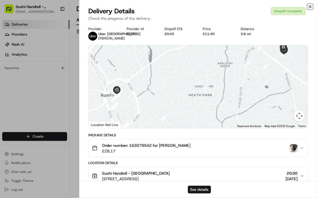
click at [312, 8] on icon "button" at bounding box center [310, 6] width 4 height 4
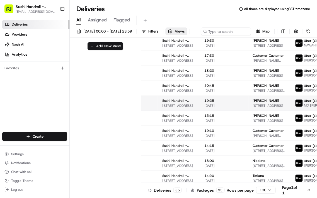
click at [217, 108] on span "27/07/2025" at bounding box center [224, 106] width 39 height 4
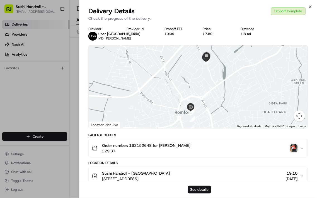
click at [311, 7] on icon "button" at bounding box center [310, 6] width 4 height 4
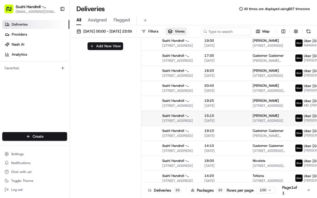
click at [215, 118] on span "15:15" at bounding box center [224, 116] width 39 height 4
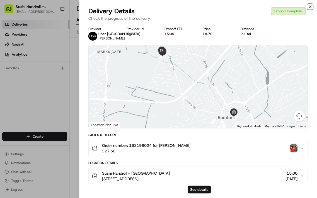
click at [310, 6] on icon "button" at bounding box center [310, 7] width 2 height 2
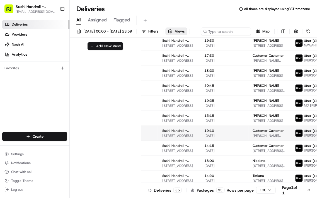
click at [218, 133] on span "19:10" at bounding box center [224, 131] width 39 height 4
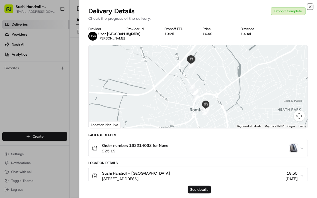
click at [310, 6] on icon "button" at bounding box center [310, 7] width 2 height 2
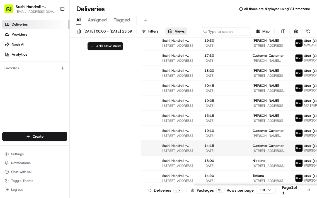
click at [218, 148] on span "14:15" at bounding box center [224, 146] width 39 height 4
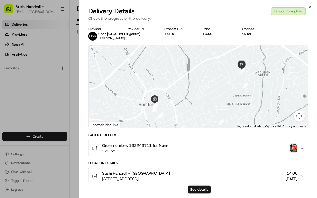
click at [309, 7] on icon "button" at bounding box center [310, 6] width 4 height 4
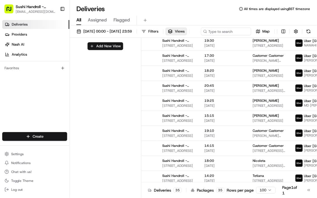
click at [313, 6] on div "Deliveries All times are displayed using BST timezone" at bounding box center [193, 8] width 247 height 9
click at [224, 163] on span "18:00" at bounding box center [224, 161] width 39 height 4
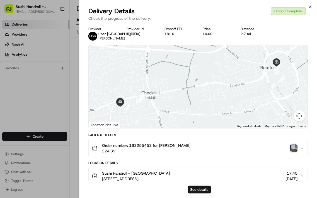
click at [309, 9] on icon "button" at bounding box center [310, 6] width 4 height 4
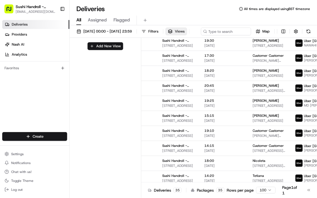
click at [185, 33] on span "Views" at bounding box center [180, 31] width 10 height 5
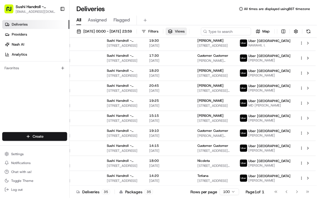
scroll to position [430, 27]
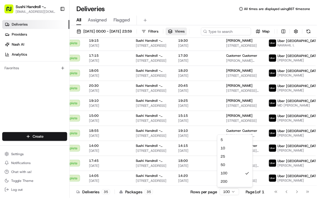
click at [228, 188] on div "5 10 25 50 100 200" at bounding box center [234, 161] width 35 height 52
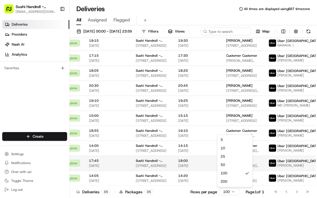
click at [226, 163] on span "Nicoleta" at bounding box center [232, 161] width 13 height 4
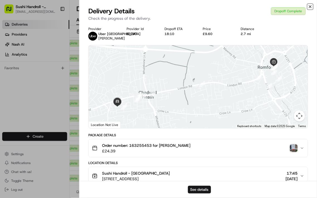
click at [311, 8] on icon "button" at bounding box center [310, 6] width 4 height 4
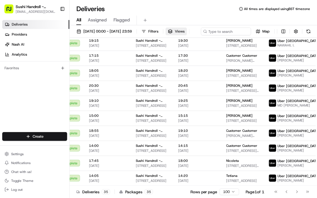
click at [187, 28] on button "Views" at bounding box center [176, 32] width 21 height 8
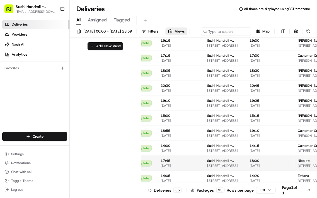
click at [255, 163] on span "18:00" at bounding box center [269, 161] width 39 height 4
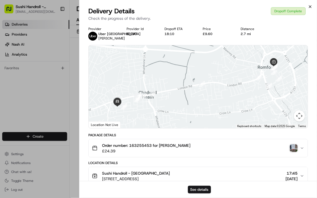
click at [310, 8] on icon "button" at bounding box center [310, 6] width 4 height 4
